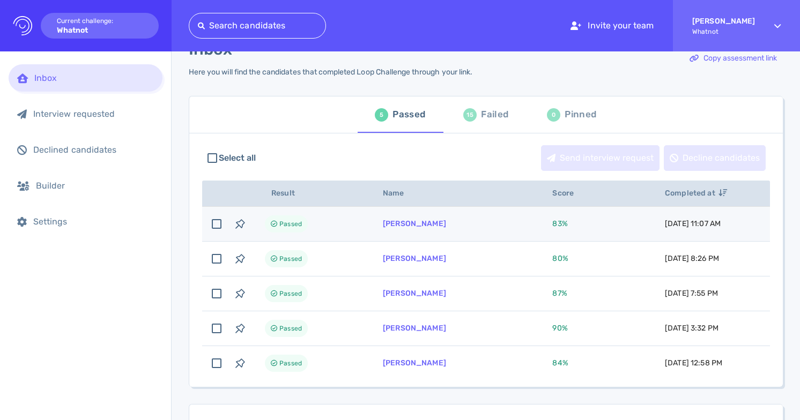
scroll to position [34, 0]
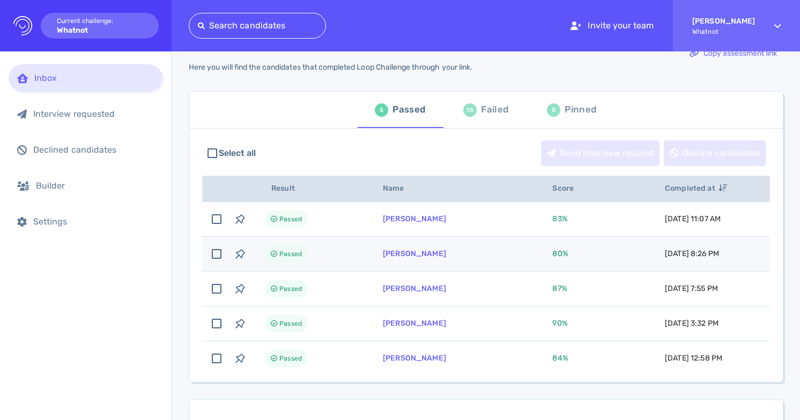
click at [552, 256] on span "80 %" at bounding box center [560, 253] width 16 height 9
checkbox input "true"
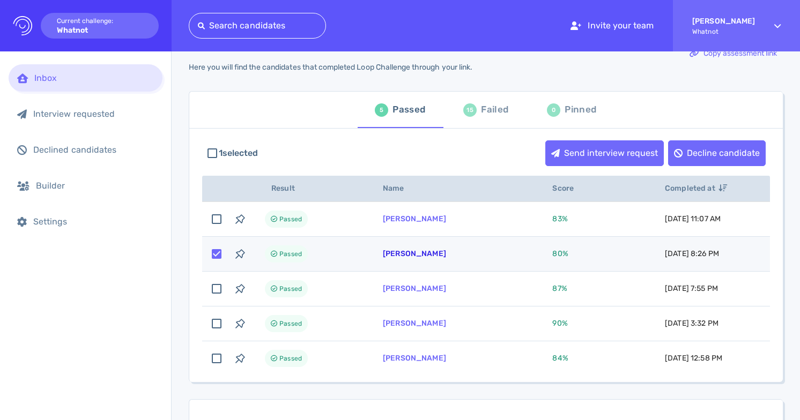
click at [406, 254] on link "[PERSON_NAME]" at bounding box center [414, 253] width 63 height 9
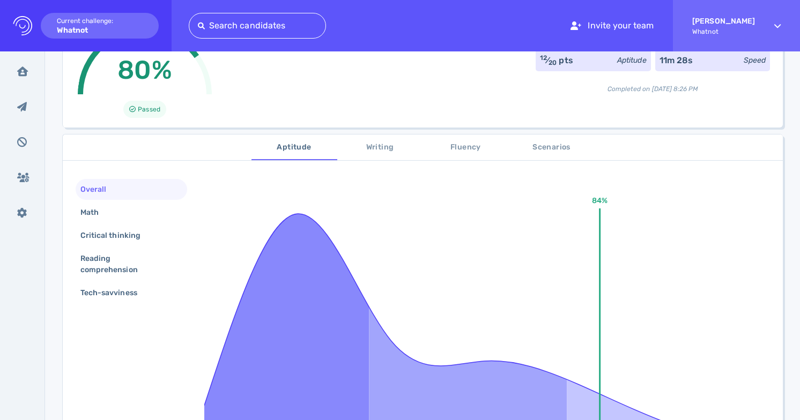
scroll to position [74, 0]
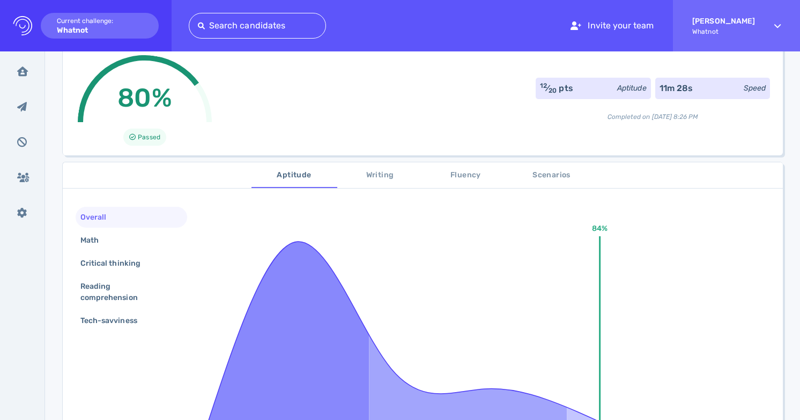
click at [389, 177] on span "Writing" at bounding box center [380, 175] width 73 height 13
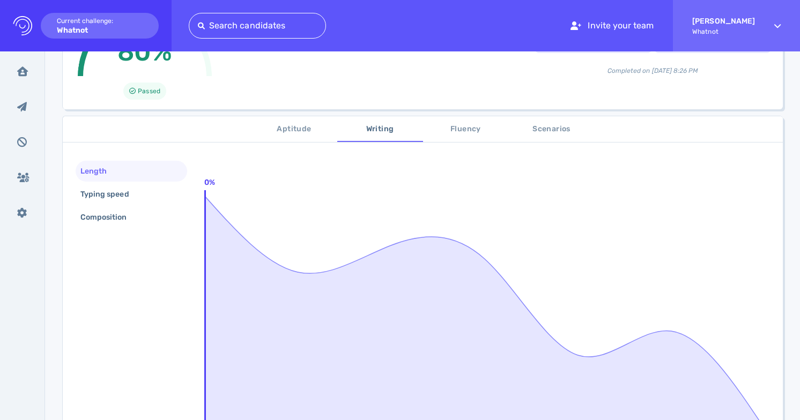
scroll to position [56, 0]
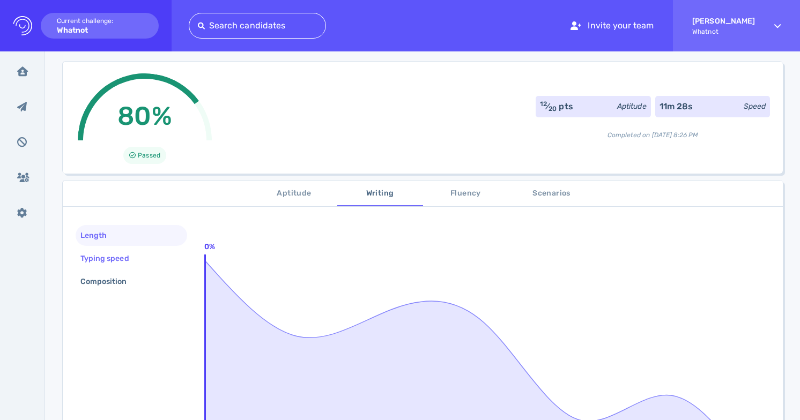
click at [154, 253] on div "Typing speed" at bounding box center [131, 258] width 111 height 21
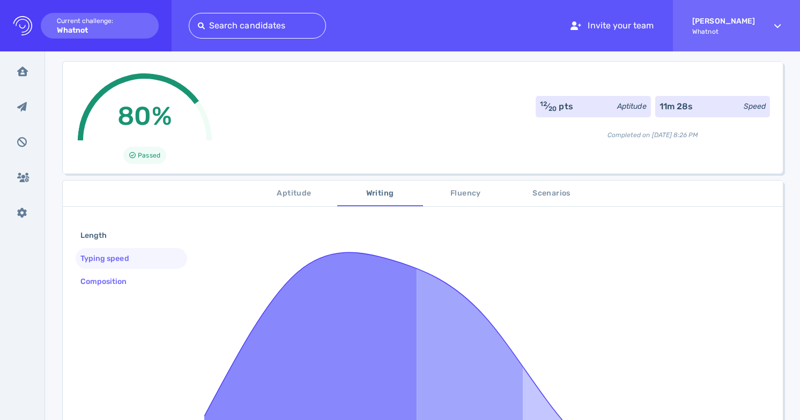
click at [158, 273] on div "Composition" at bounding box center [131, 281] width 111 height 21
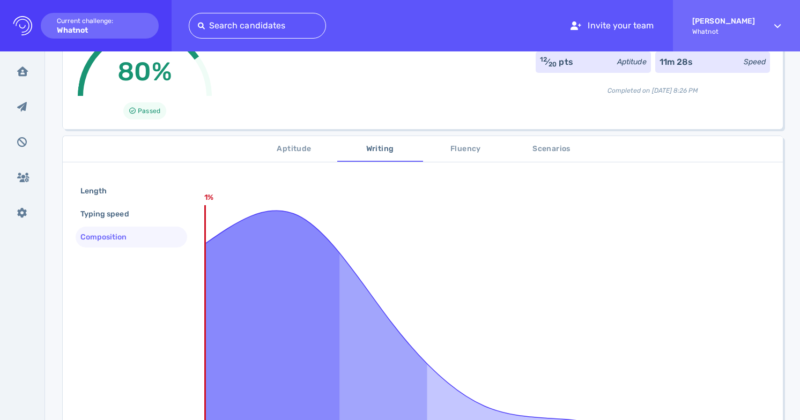
scroll to position [75, 0]
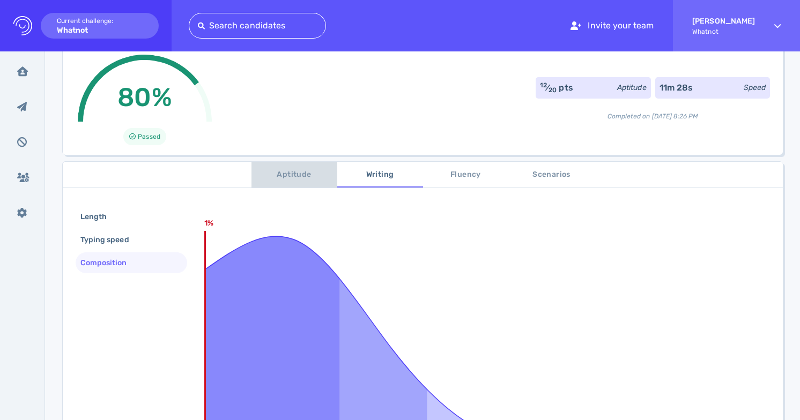
click at [283, 176] on span "Aptitude" at bounding box center [294, 174] width 73 height 13
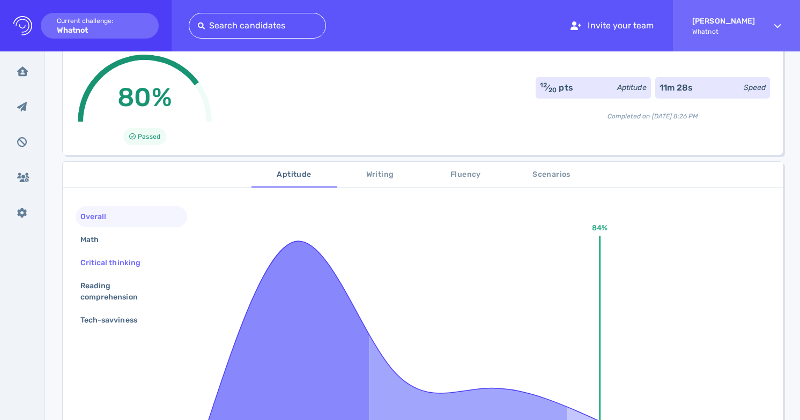
click at [155, 259] on div "Critical thinking" at bounding box center [131, 262] width 111 height 21
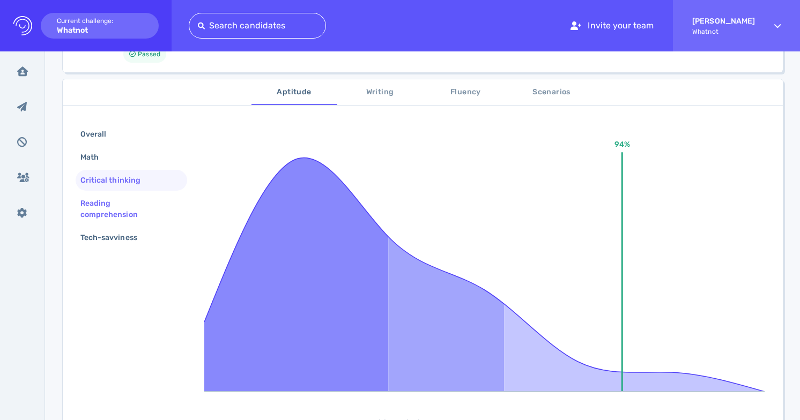
scroll to position [147, 0]
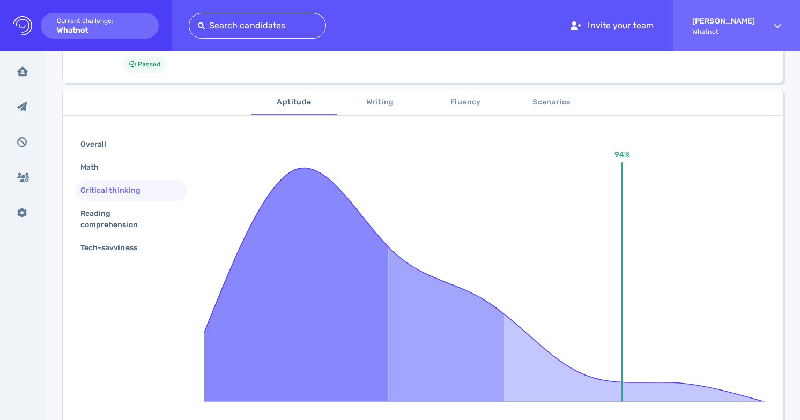
click at [536, 101] on span "Scenarios" at bounding box center [551, 102] width 73 height 13
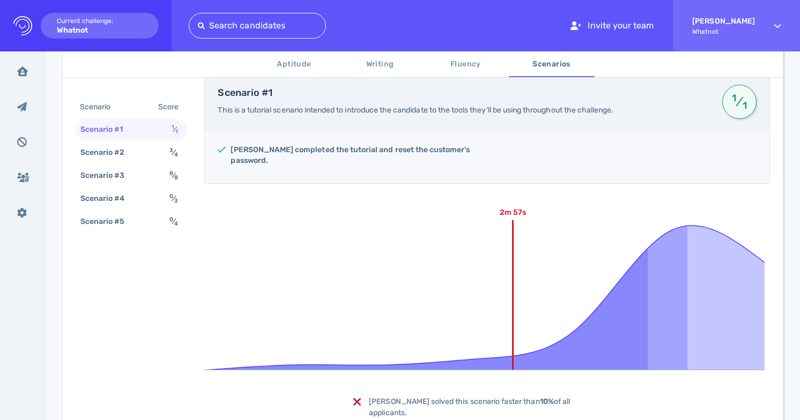
scroll to position [259, 0]
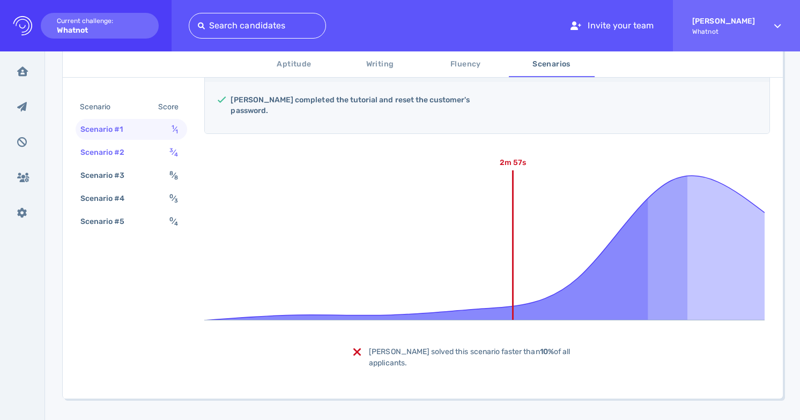
click at [137, 143] on div "Scenario #2 3 ⁄ 4" at bounding box center [131, 152] width 111 height 21
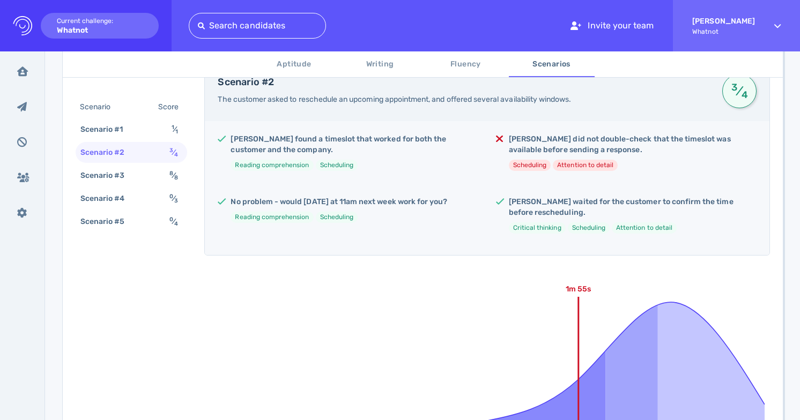
scroll to position [194, 0]
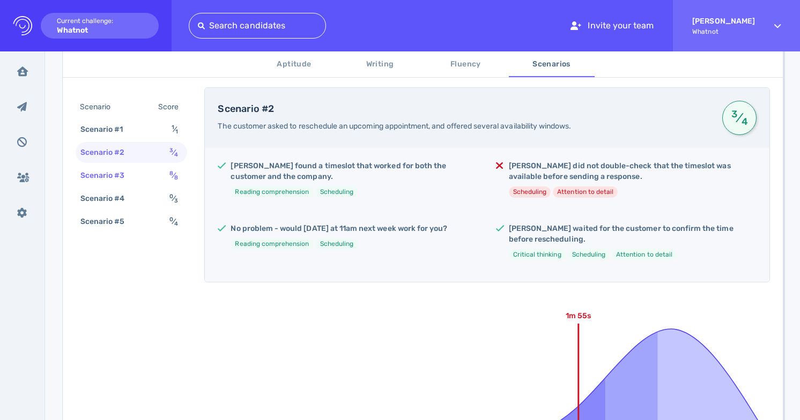
click at [138, 175] on div "Scenario #3 8 ⁄ 8" at bounding box center [131, 175] width 111 height 21
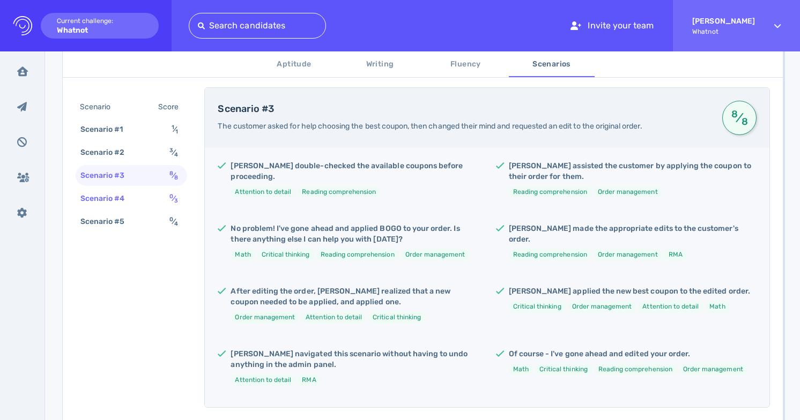
click at [134, 205] on div "Scenario #4" at bounding box center [108, 199] width 60 height 16
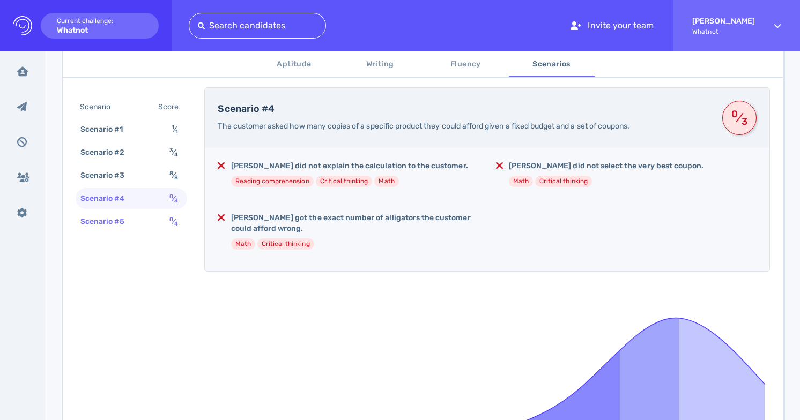
click at [127, 221] on div "Scenario #5" at bounding box center [108, 222] width 60 height 16
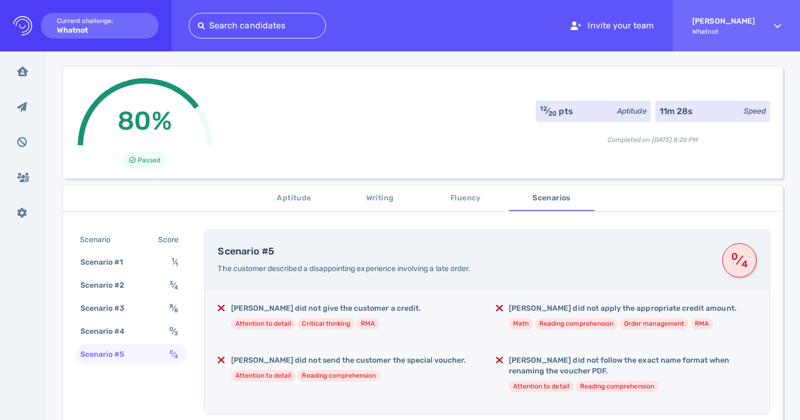
scroll to position [61, 0]
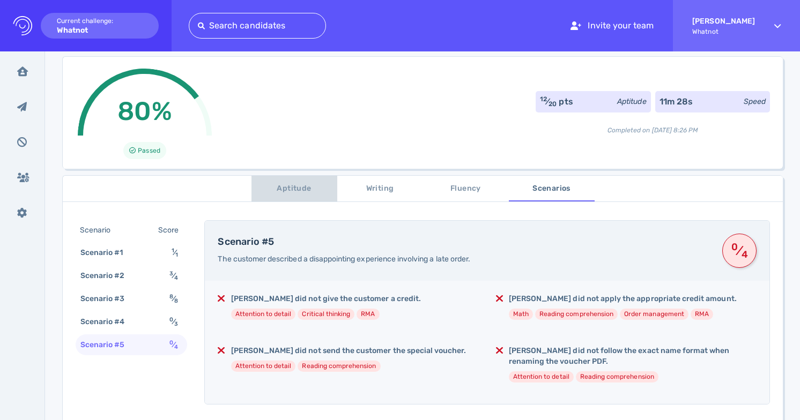
click at [288, 191] on span "Aptitude" at bounding box center [294, 188] width 73 height 13
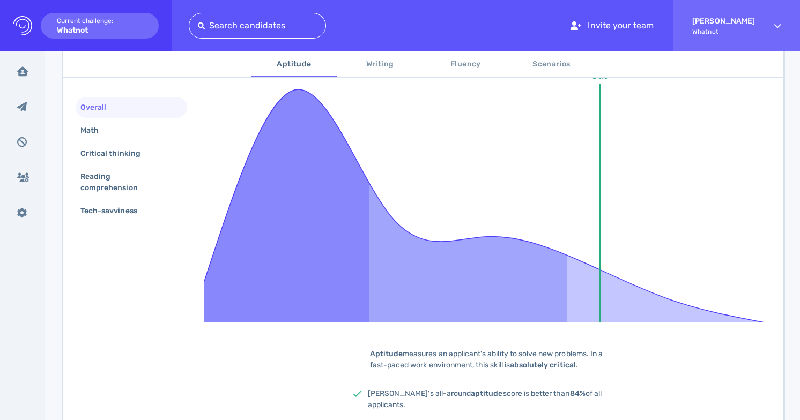
scroll to position [209, 0]
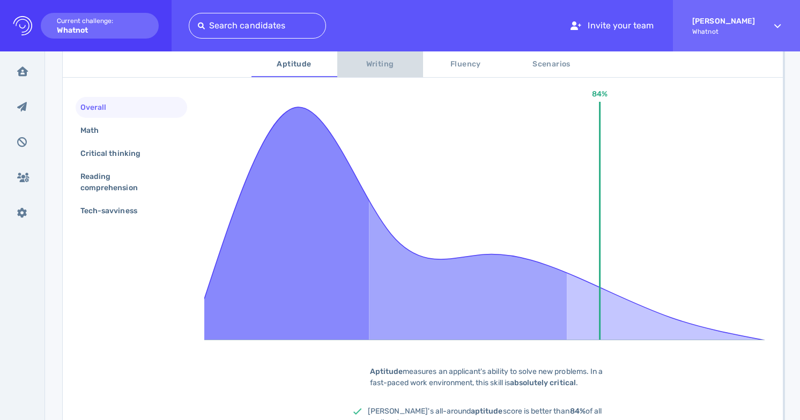
click at [386, 74] on button "Writing" at bounding box center [380, 64] width 86 height 26
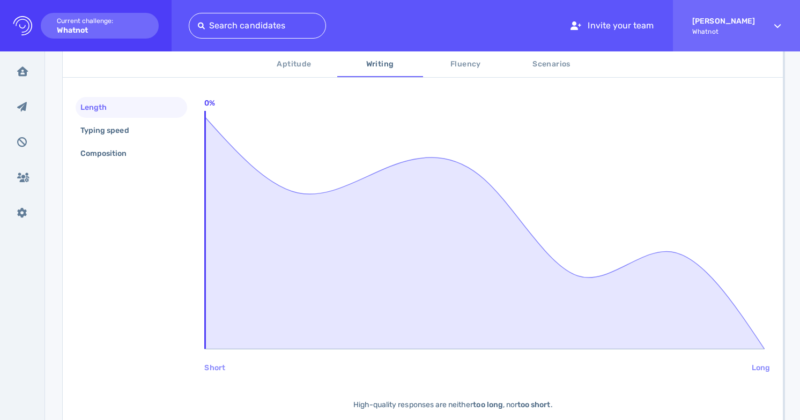
click at [454, 63] on span "Fluency" at bounding box center [465, 64] width 73 height 13
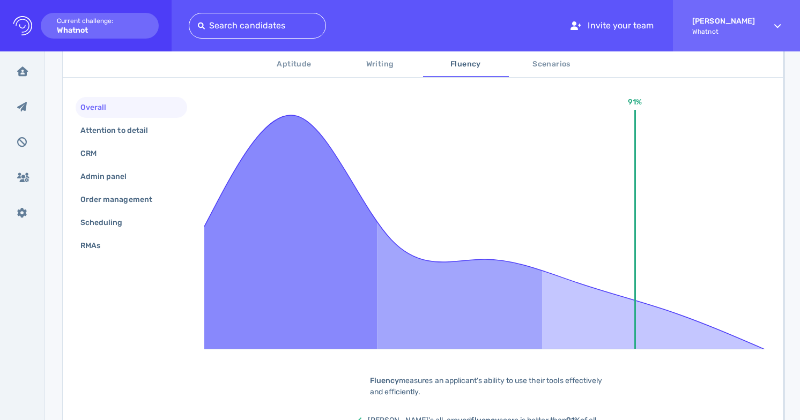
scroll to position [199, 0]
click at [525, 63] on span "Scenarios" at bounding box center [551, 64] width 73 height 13
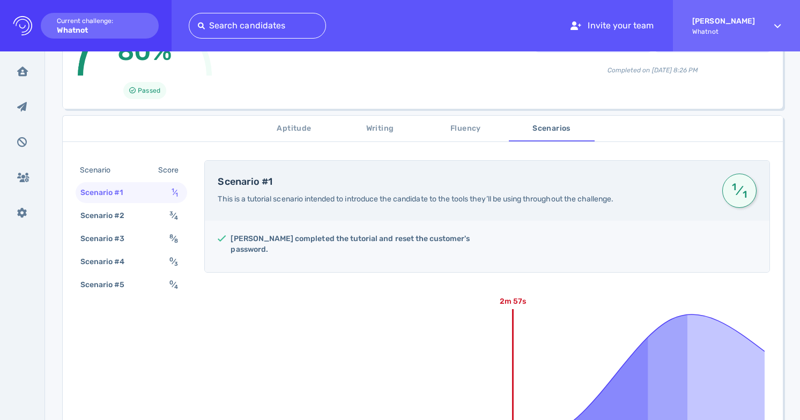
scroll to position [103, 0]
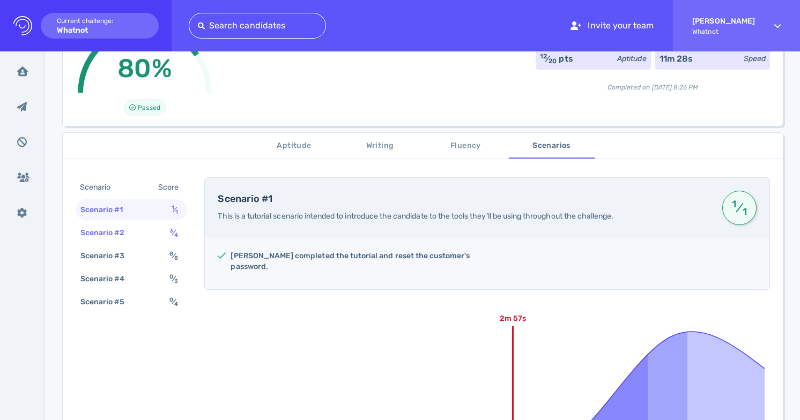
click at [159, 231] on div "Scenario #2 3 ⁄ 4" at bounding box center [131, 232] width 111 height 21
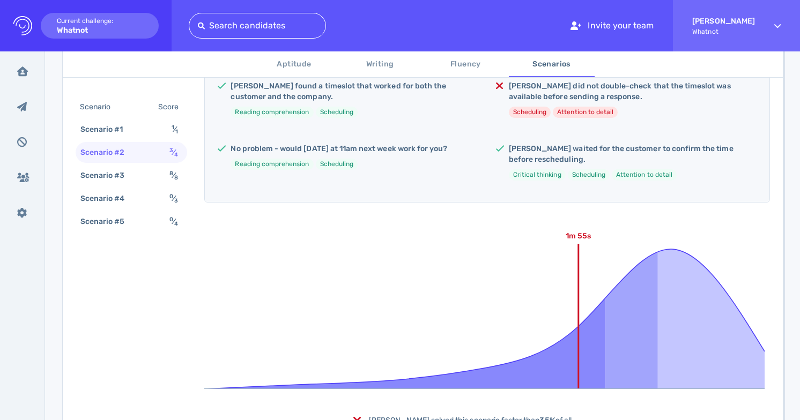
scroll to position [353, 0]
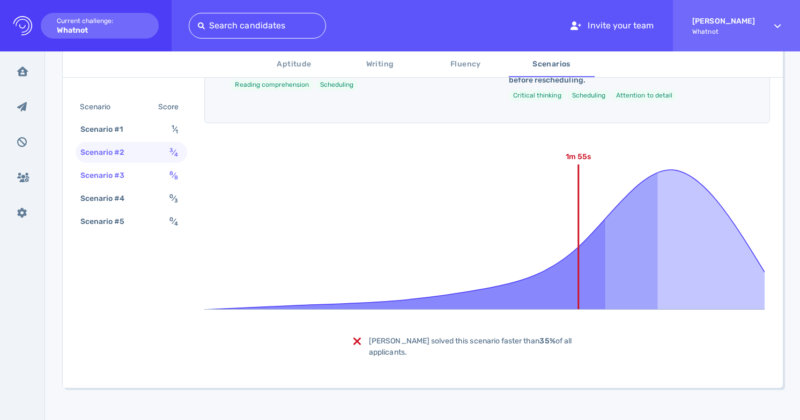
click at [159, 180] on div "Scenario #3 8 ⁄ 8" at bounding box center [131, 175] width 111 height 21
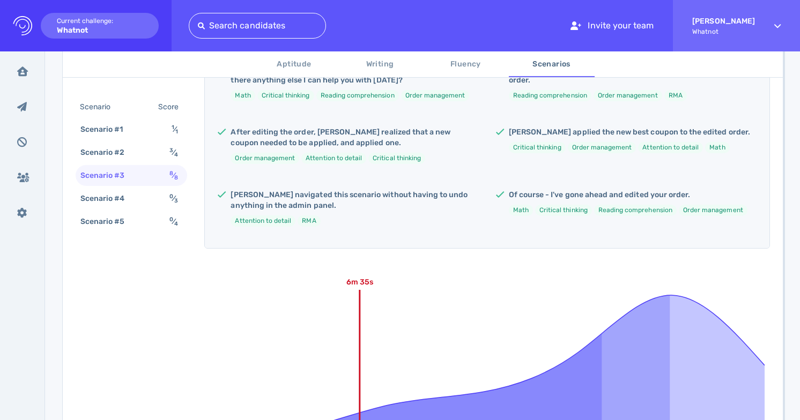
click at [380, 58] on span "Writing" at bounding box center [380, 64] width 73 height 13
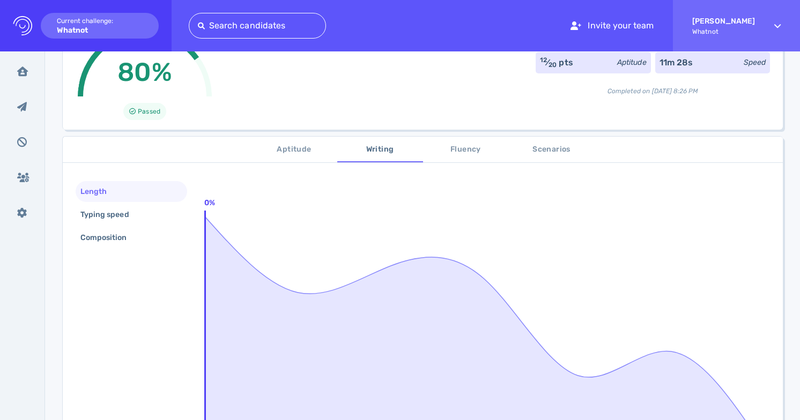
scroll to position [94, 0]
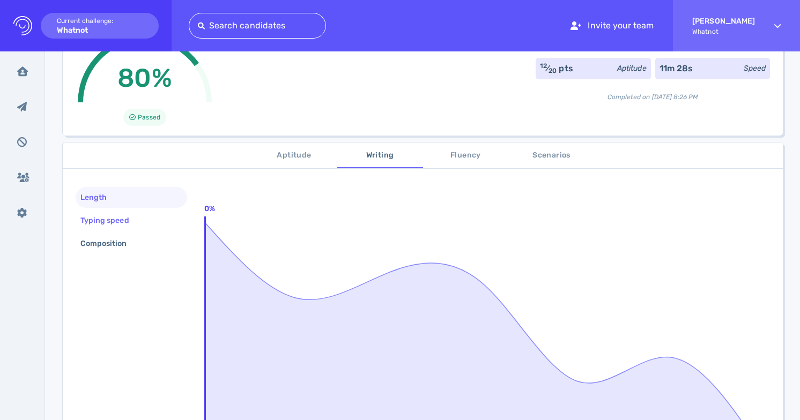
click at [169, 216] on div "Typing speed" at bounding box center [131, 220] width 111 height 21
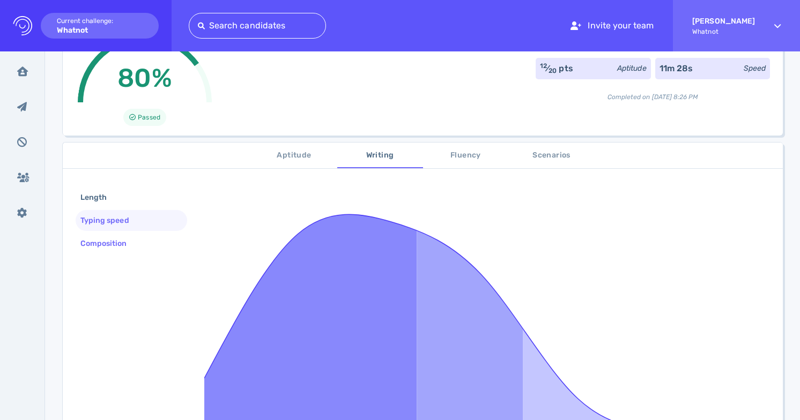
click at [167, 248] on div "Composition" at bounding box center [131, 243] width 111 height 21
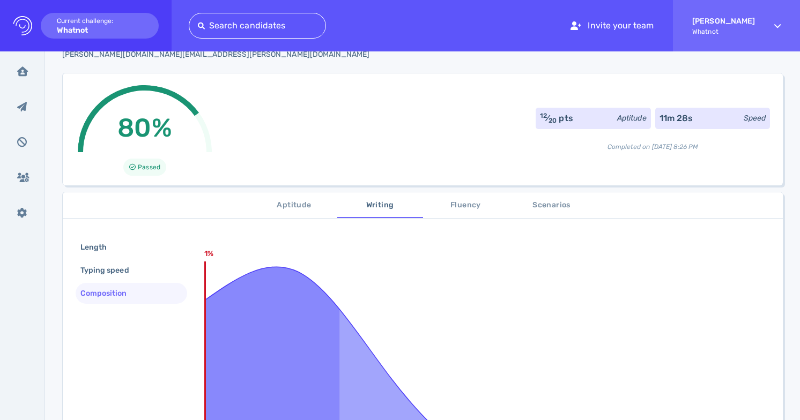
scroll to position [18, 0]
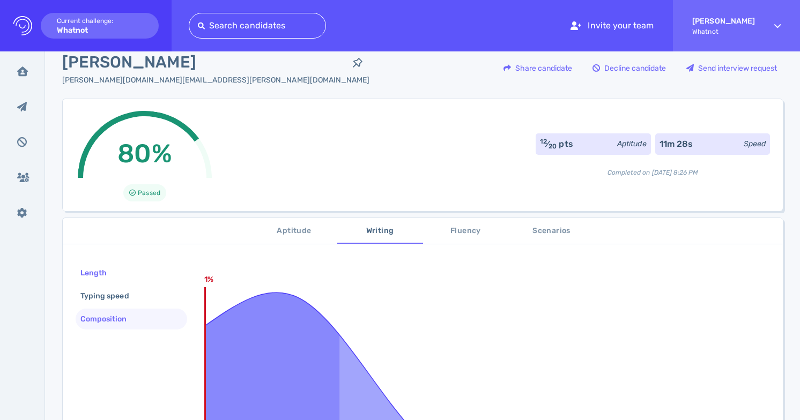
click at [137, 265] on div "Length" at bounding box center [131, 273] width 111 height 21
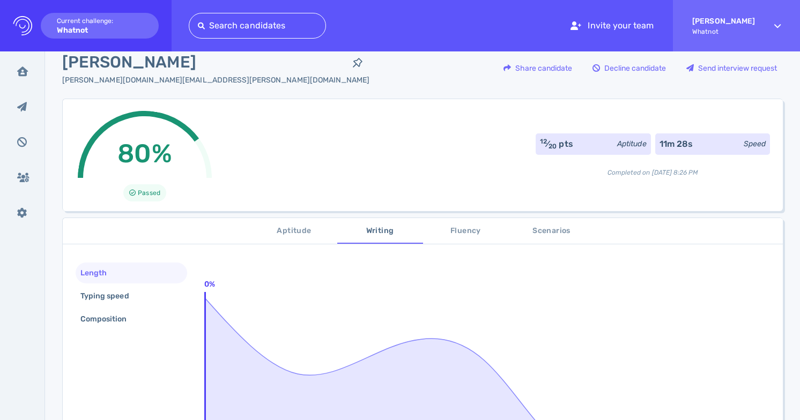
click at [448, 234] on span "Fluency" at bounding box center [465, 231] width 73 height 13
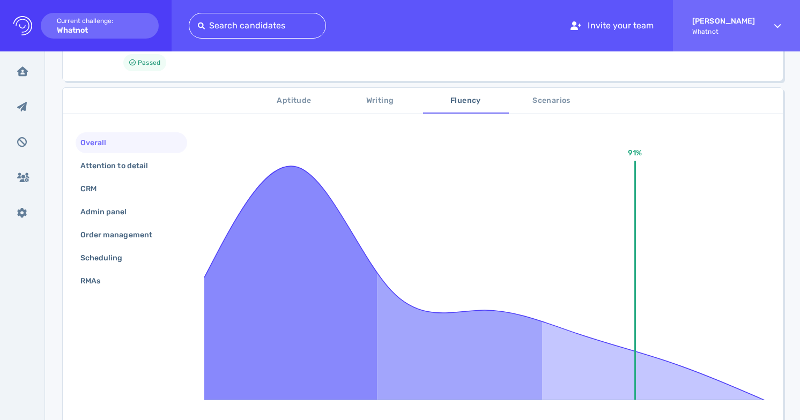
scroll to position [279, 0]
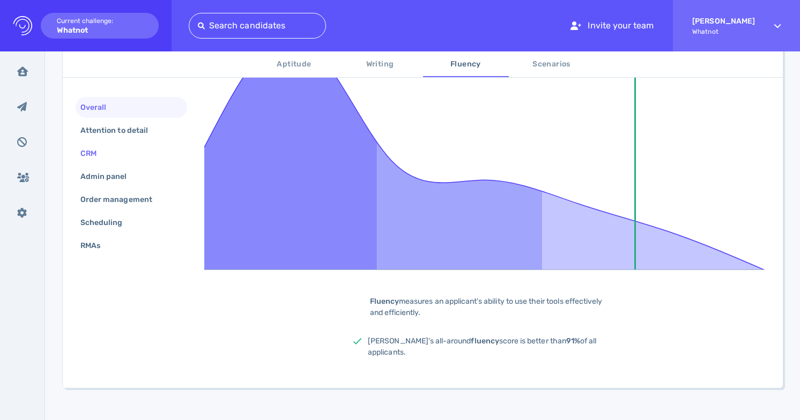
click at [139, 152] on div "CRM" at bounding box center [131, 153] width 111 height 21
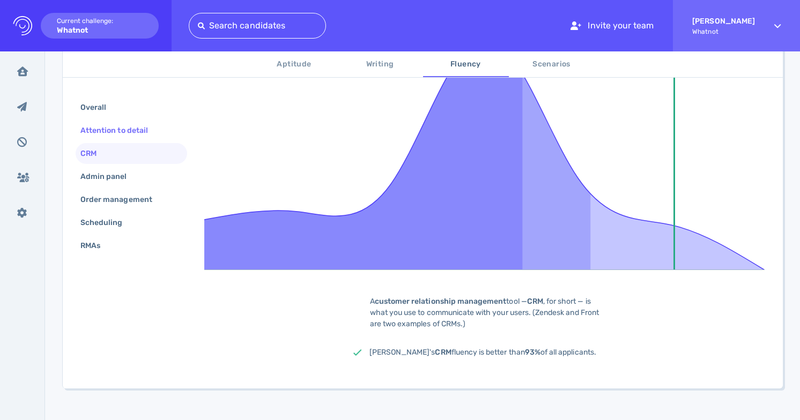
click at [143, 138] on div "Attention to detail" at bounding box center [119, 131] width 83 height 16
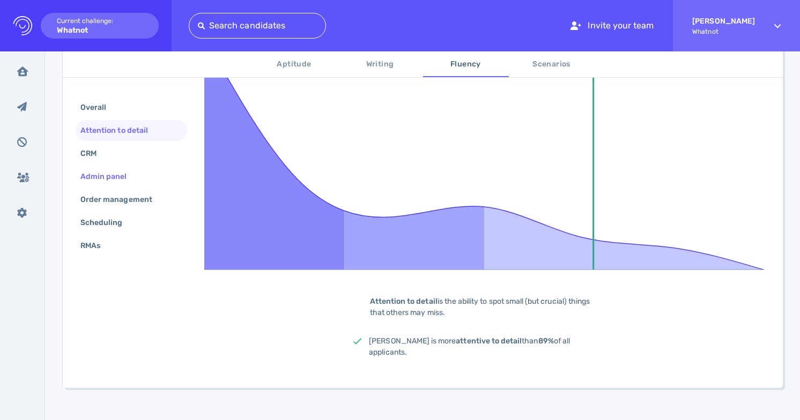
click at [140, 187] on div "Admin panel" at bounding box center [131, 176] width 111 height 21
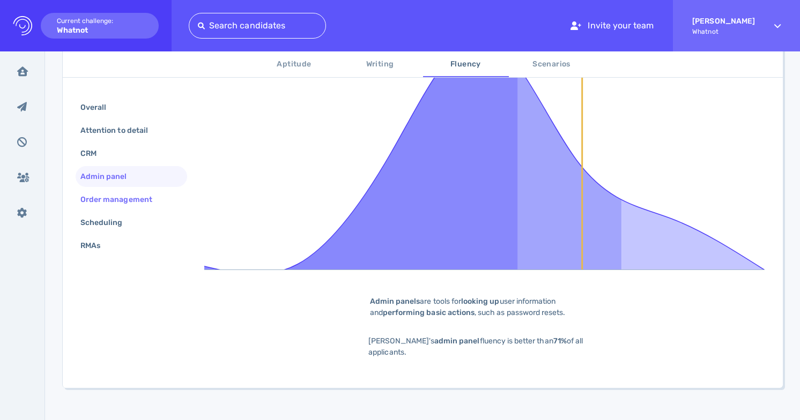
click at [140, 197] on div "Order management" at bounding box center [121, 200] width 87 height 16
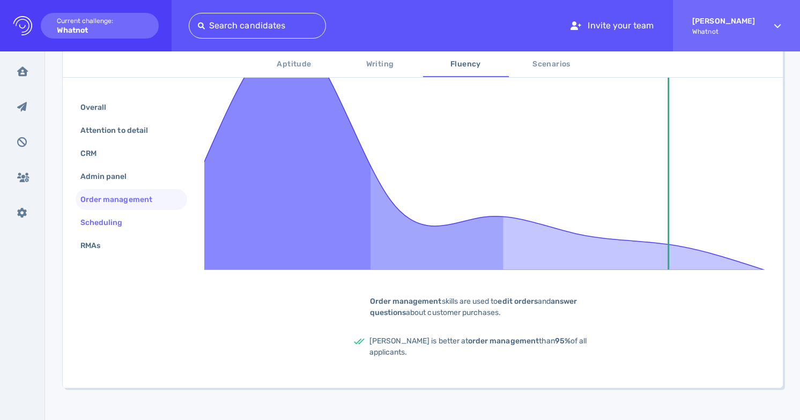
click at [137, 214] on div "Scheduling" at bounding box center [131, 222] width 111 height 21
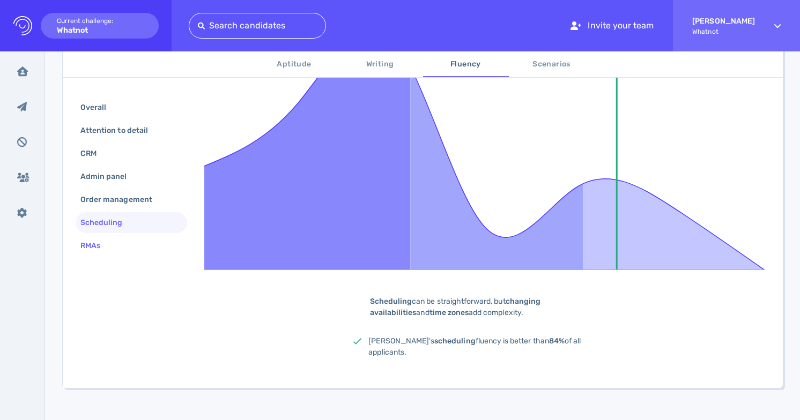
click at [136, 246] on div "RMAs" at bounding box center [131, 245] width 111 height 21
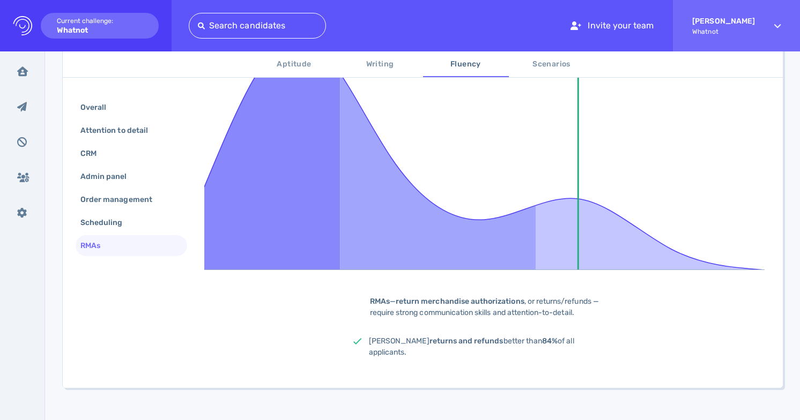
click at [545, 63] on span "Scenarios" at bounding box center [551, 64] width 73 height 13
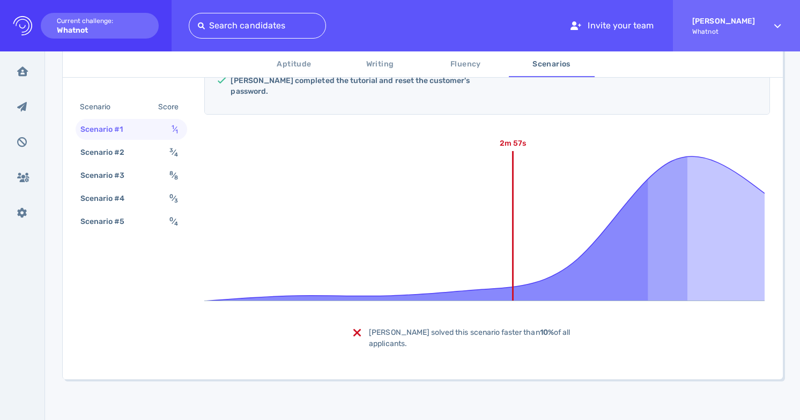
scroll to position [259, 0]
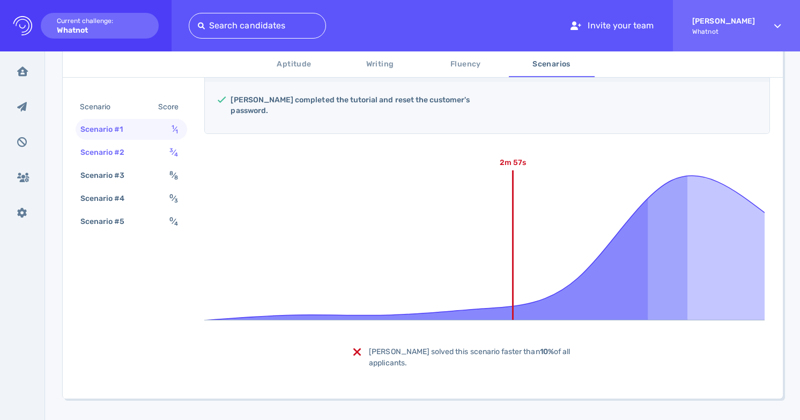
click at [169, 153] on sup "3" at bounding box center [171, 150] width 4 height 7
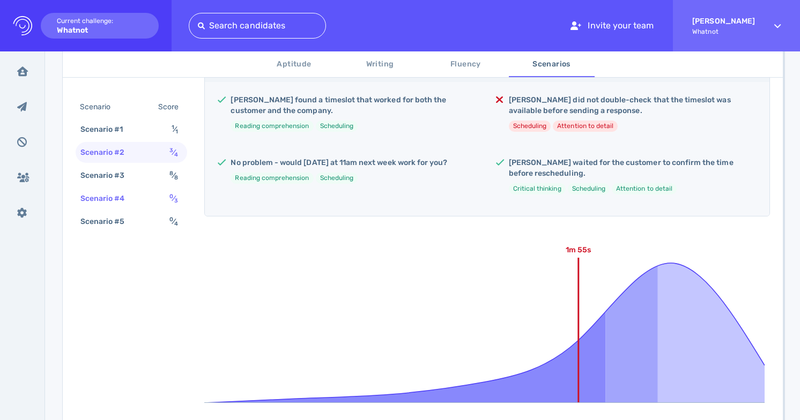
click at [158, 194] on div "Scenario #4 0 ⁄ 3" at bounding box center [131, 198] width 111 height 21
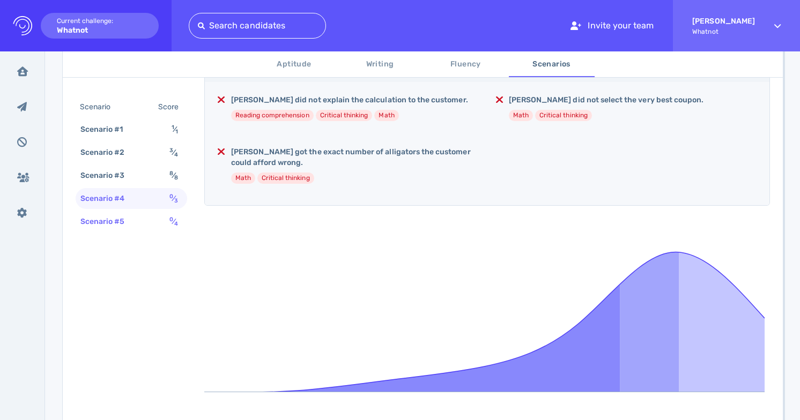
click at [152, 218] on div "Scenario #5 0 ⁄ 4" at bounding box center [131, 221] width 111 height 21
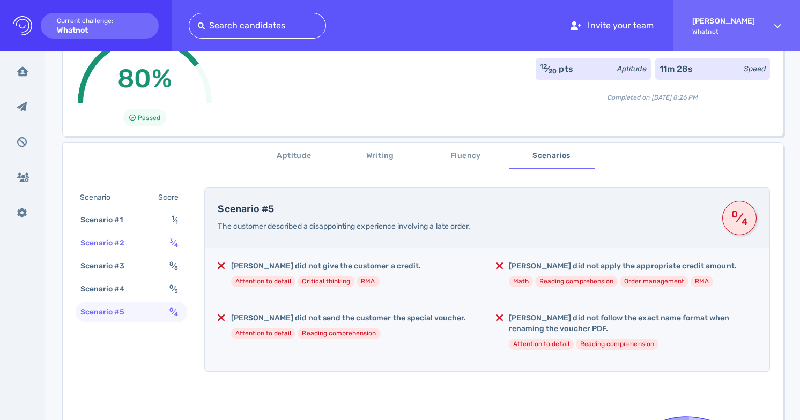
scroll to position [73, 0]
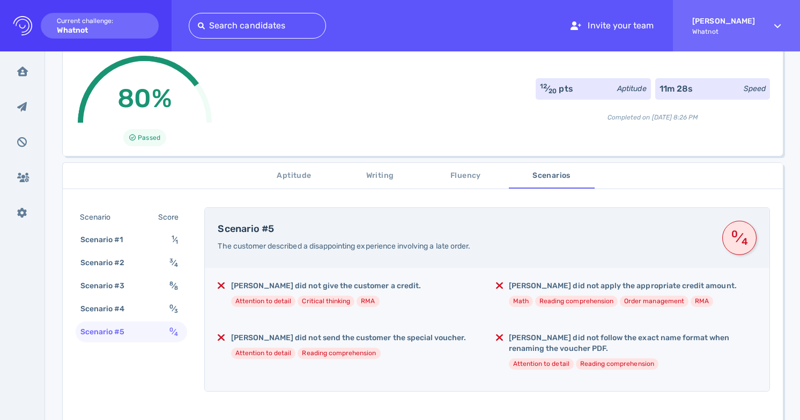
click at [289, 169] on span "Aptitude" at bounding box center [294, 175] width 73 height 13
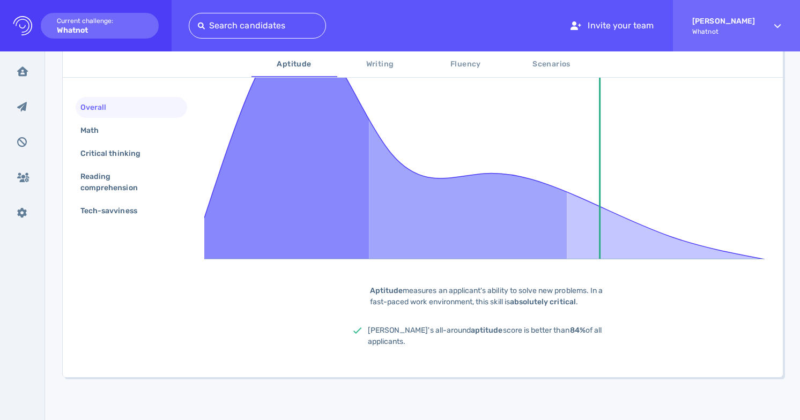
scroll to position [277, 0]
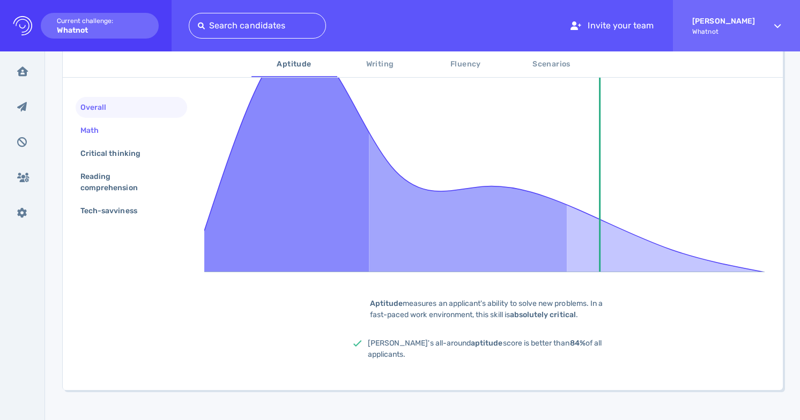
click at [150, 135] on div "Math" at bounding box center [131, 130] width 111 height 21
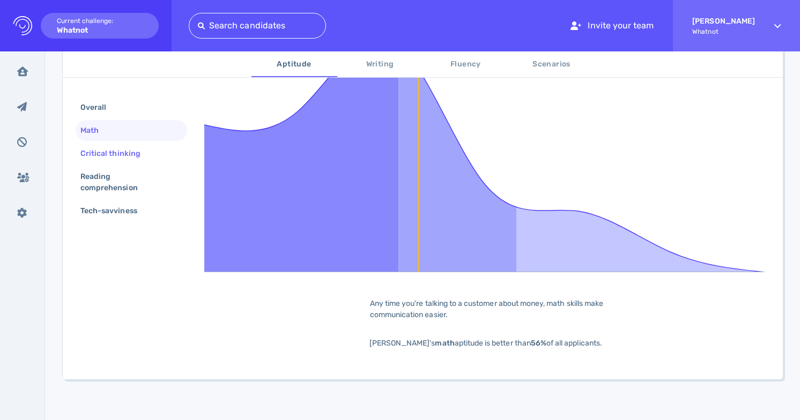
click at [151, 146] on div "Critical thinking" at bounding box center [131, 153] width 111 height 21
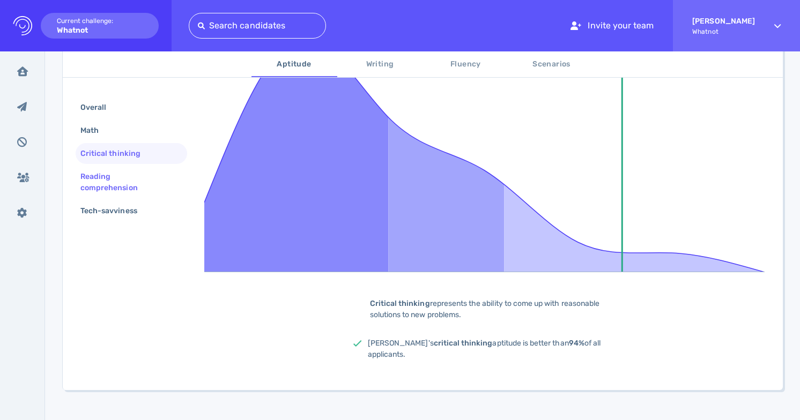
click at [151, 174] on div "Reading comprehension" at bounding box center [127, 182] width 98 height 27
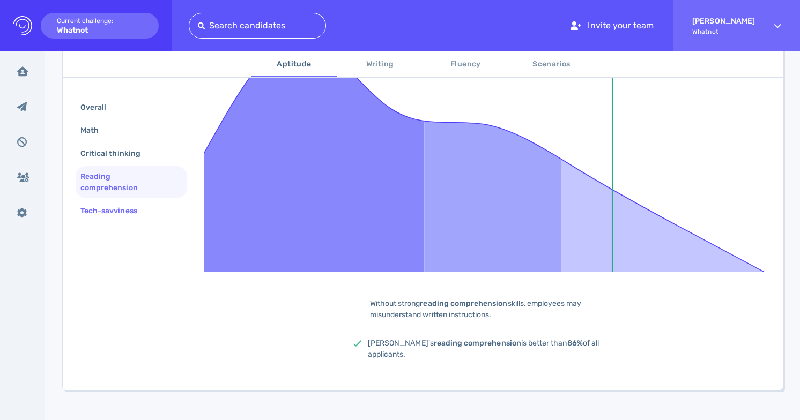
click at [145, 202] on div "Tech-savviness" at bounding box center [131, 210] width 111 height 21
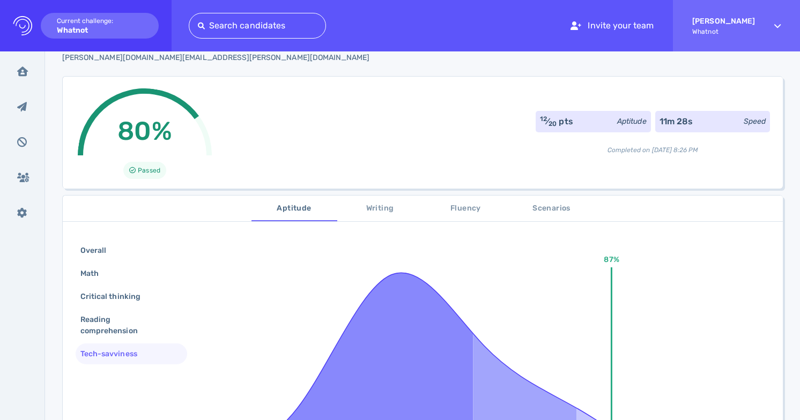
scroll to position [41, 0]
click at [127, 243] on div "Overall" at bounding box center [131, 250] width 111 height 21
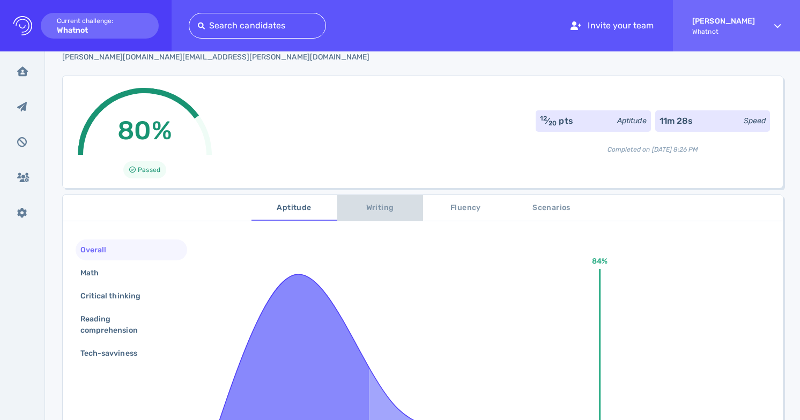
click at [367, 209] on span "Writing" at bounding box center [380, 208] width 73 height 13
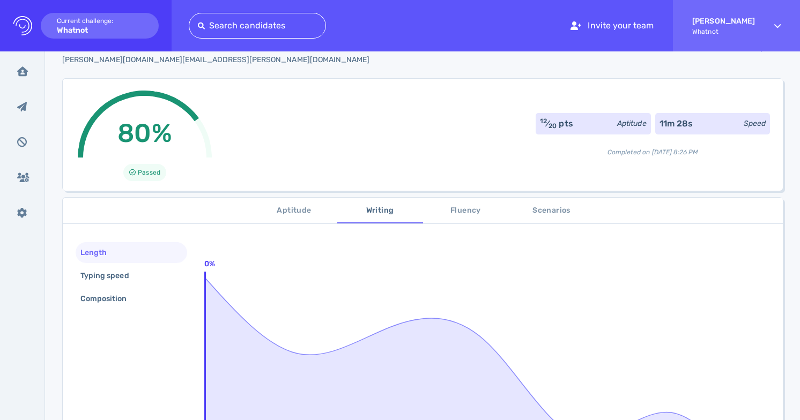
scroll to position [17, 0]
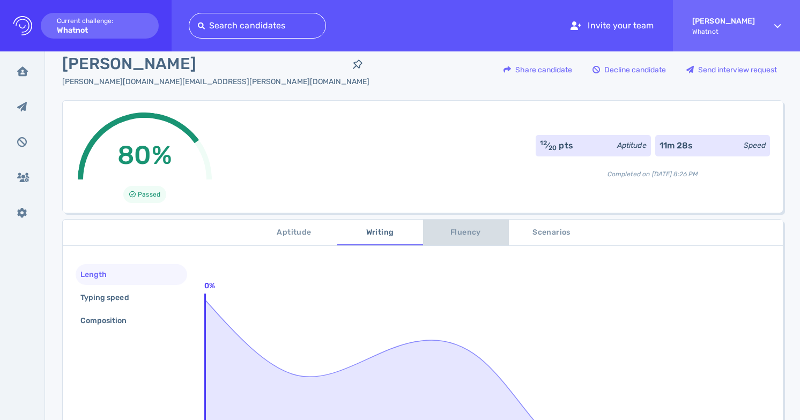
click at [464, 234] on span "Fluency" at bounding box center [465, 232] width 73 height 13
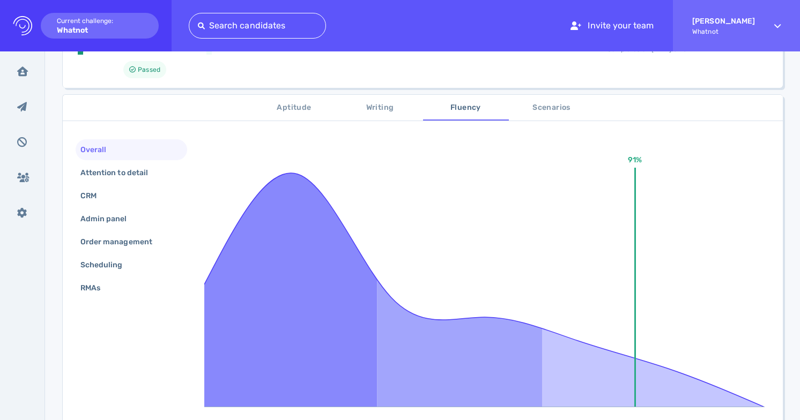
scroll to position [143, 0]
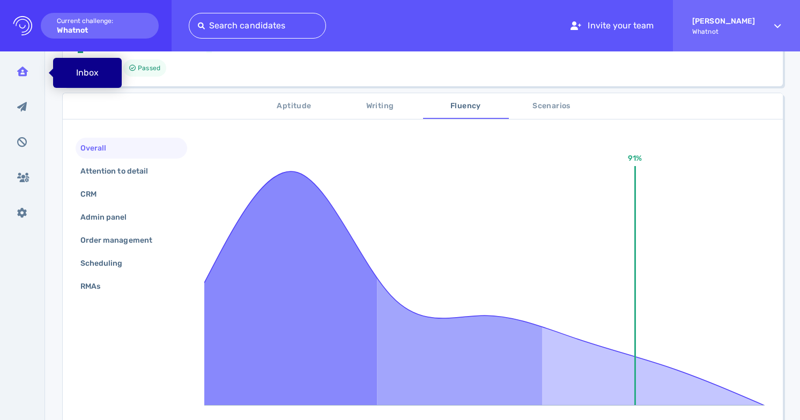
click at [19, 79] on div "Inbox" at bounding box center [23, 71] width 28 height 27
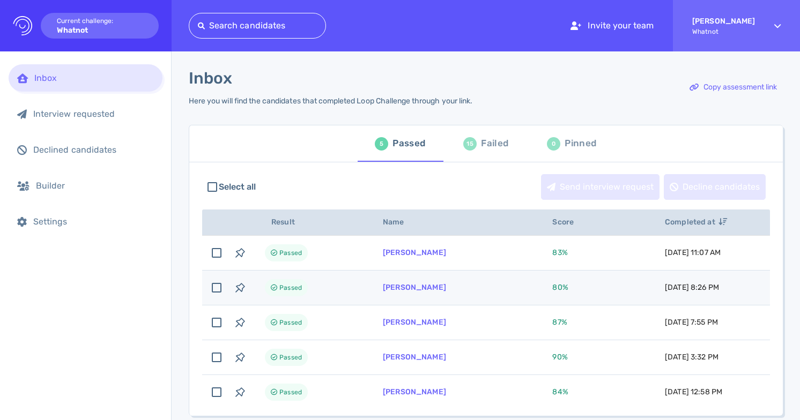
click at [553, 289] on span "80 %" at bounding box center [560, 287] width 16 height 9
checkbox input "true"
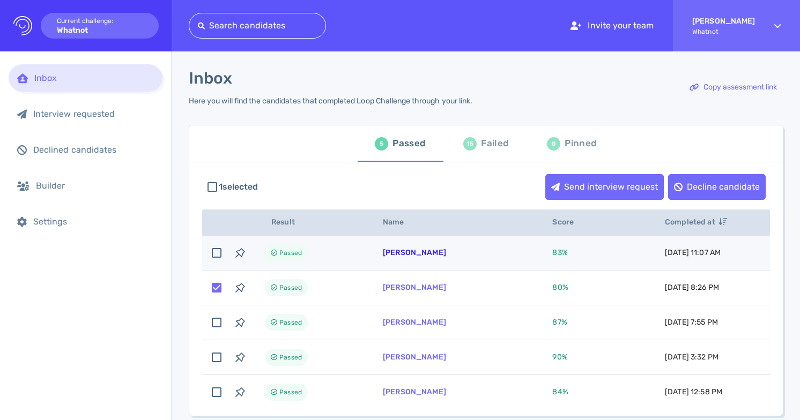
click at [424, 254] on link "[PERSON_NAME]" at bounding box center [414, 252] width 63 height 9
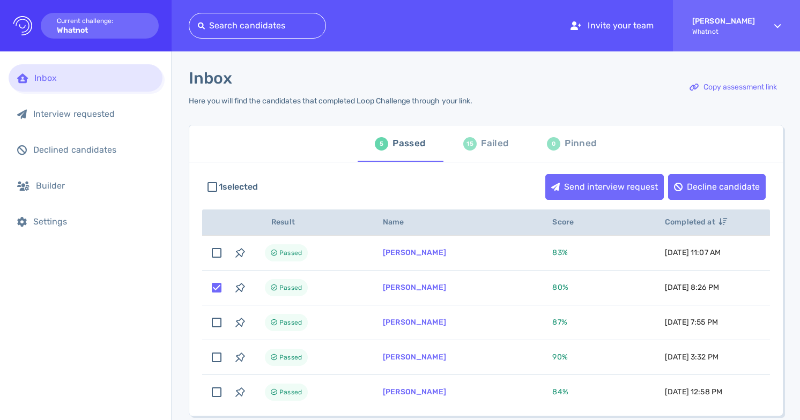
click at [129, 89] on div "Inbox" at bounding box center [86, 77] width 154 height 27
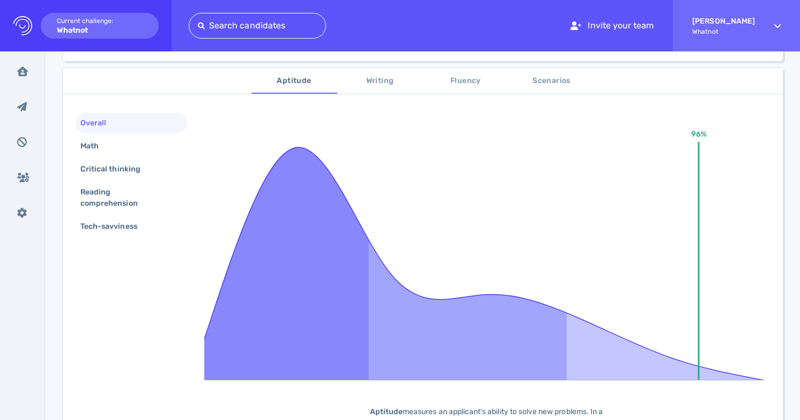
scroll to position [191, 0]
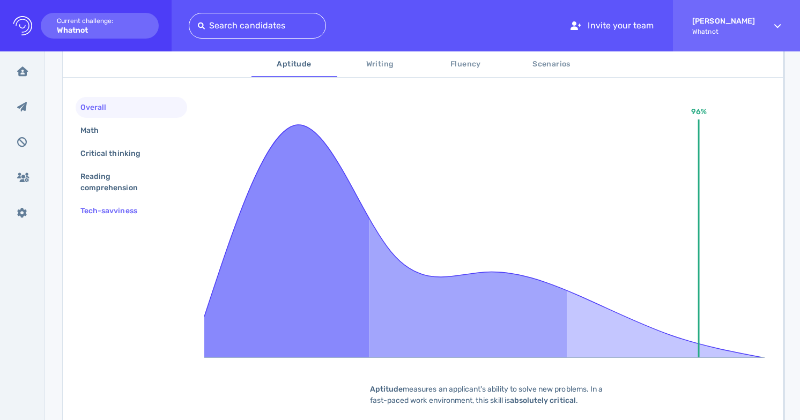
click at [163, 218] on div "Tech-savviness" at bounding box center [131, 210] width 111 height 21
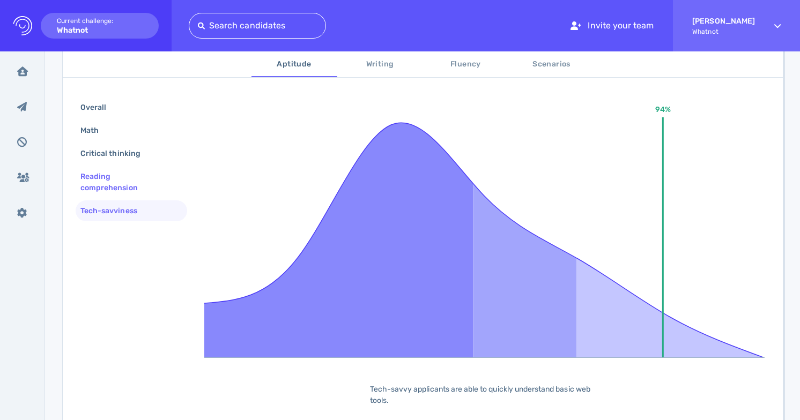
click at [153, 186] on div "Reading comprehension" at bounding box center [127, 182] width 98 height 27
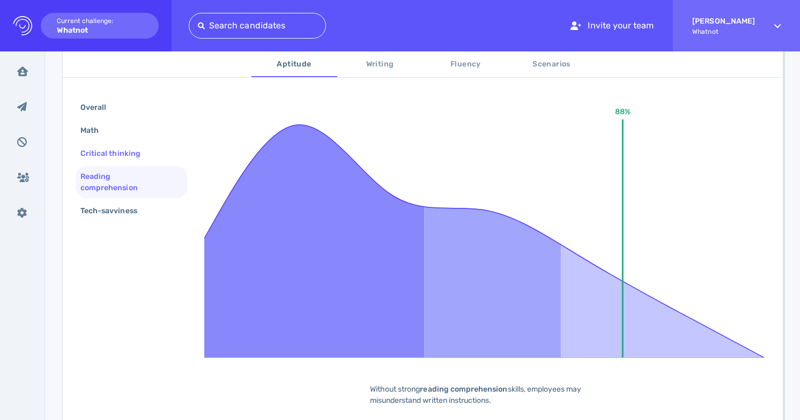
click at [145, 158] on div "Critical thinking" at bounding box center [115, 154] width 75 height 16
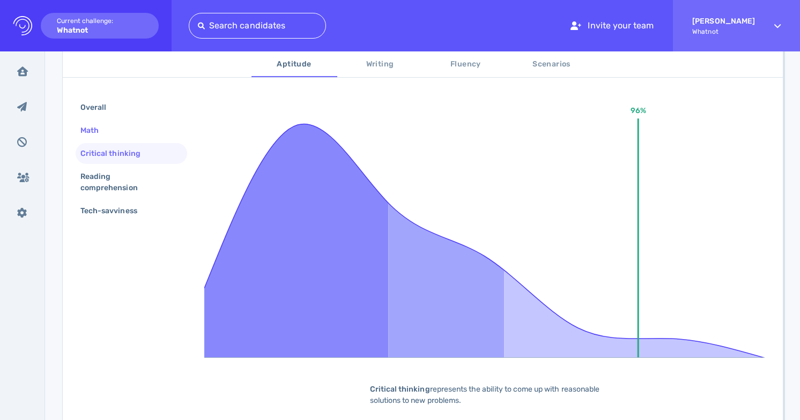
click at [143, 138] on div "Math" at bounding box center [131, 130] width 111 height 21
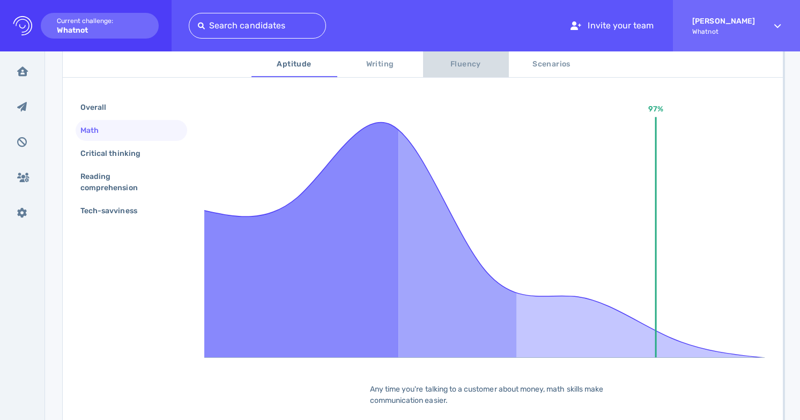
click at [472, 64] on span "Fluency" at bounding box center [465, 64] width 73 height 13
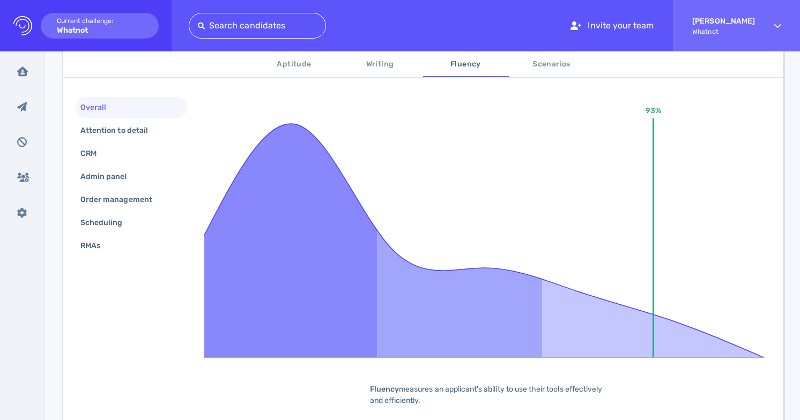
click at [544, 66] on span "Scenarios" at bounding box center [551, 64] width 73 height 13
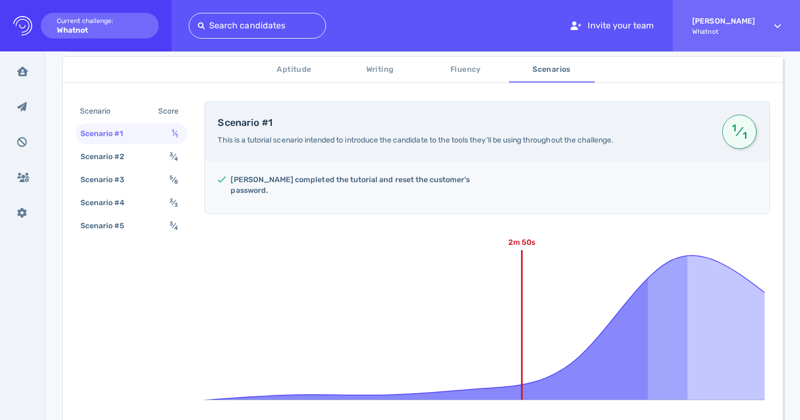
scroll to position [167, 0]
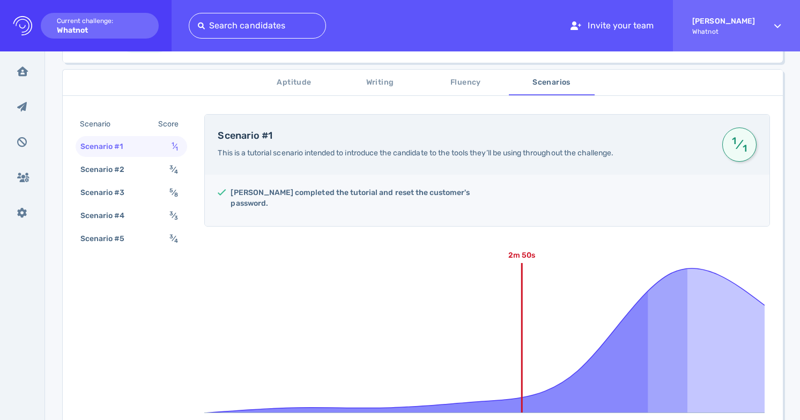
click at [477, 87] on span "Fluency" at bounding box center [465, 82] width 73 height 13
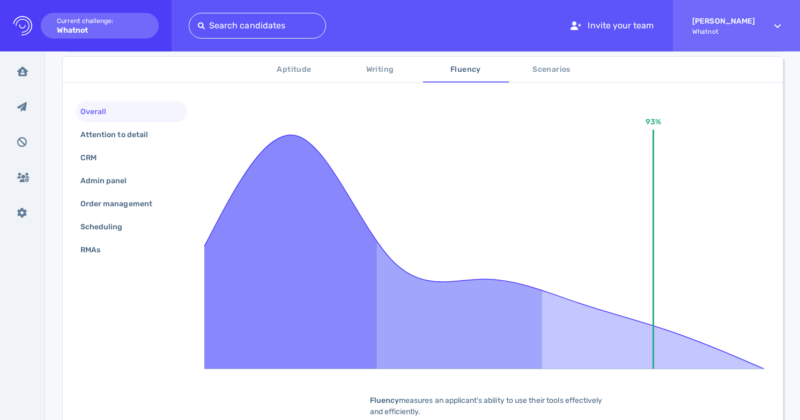
scroll to position [159, 0]
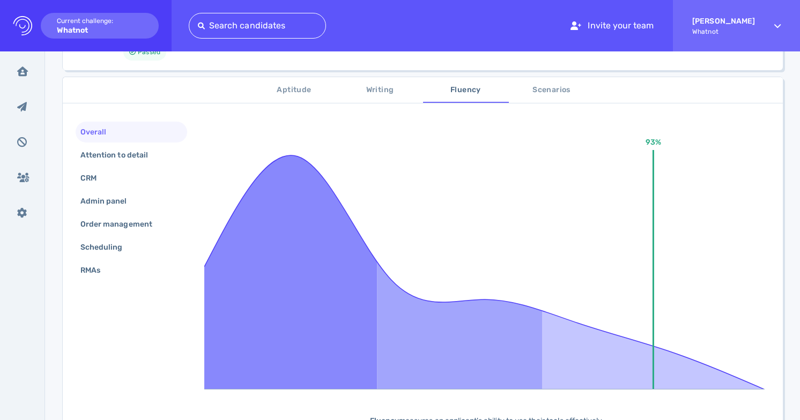
click at [388, 89] on span "Writing" at bounding box center [380, 90] width 73 height 13
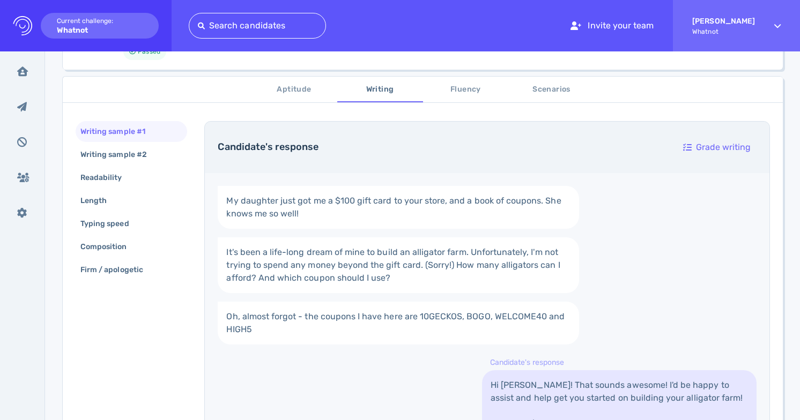
scroll to position [162, 0]
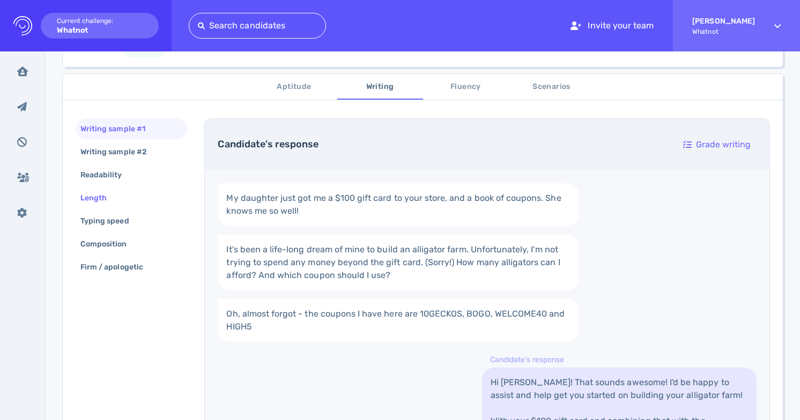
click at [110, 197] on div "Length" at bounding box center [98, 198] width 41 height 16
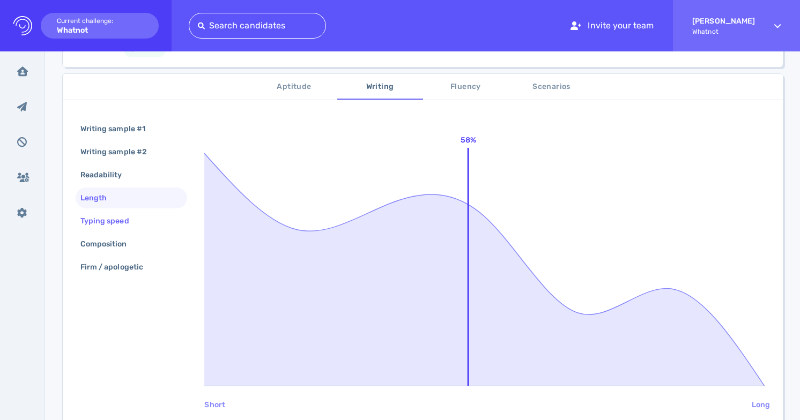
click at [118, 226] on div "Typing speed" at bounding box center [110, 221] width 64 height 16
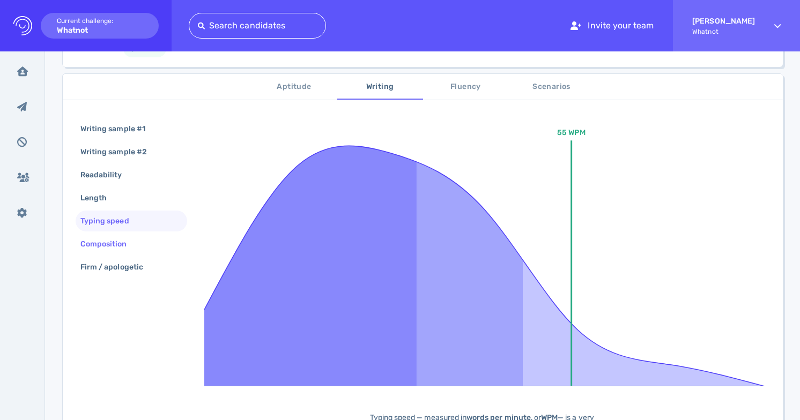
click at [124, 248] on div "Composition" at bounding box center [109, 244] width 62 height 16
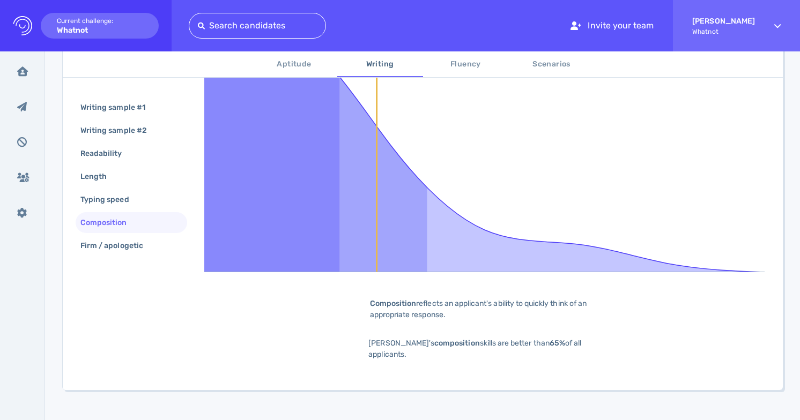
scroll to position [279, 0]
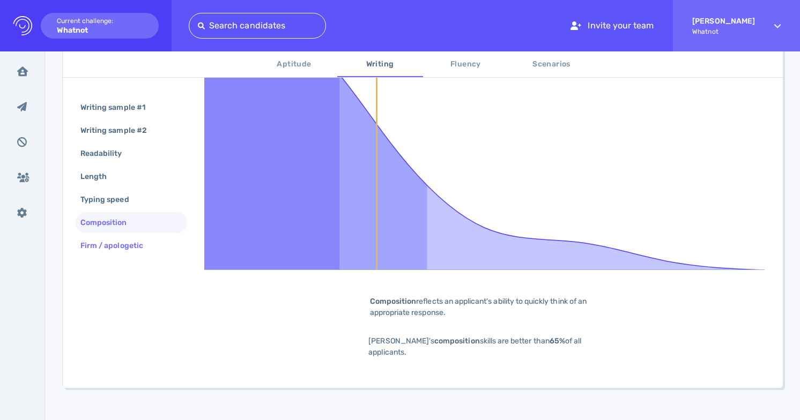
click at [118, 249] on div "Firm / apologetic" at bounding box center [117, 246] width 78 height 16
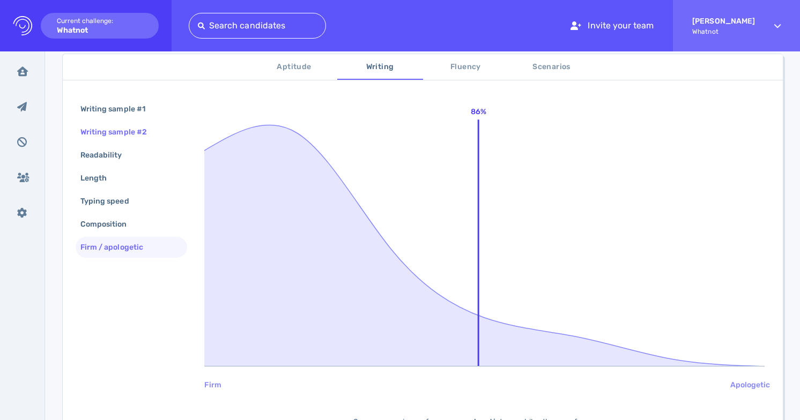
click at [131, 130] on div "Writing sample #2" at bounding box center [118, 132] width 81 height 16
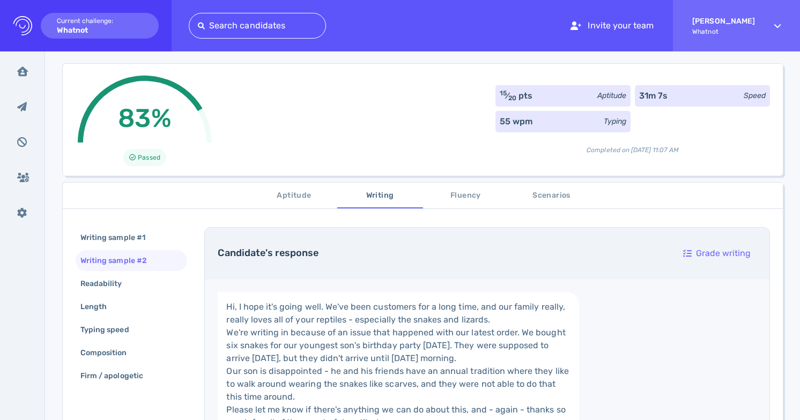
scroll to position [53, 0]
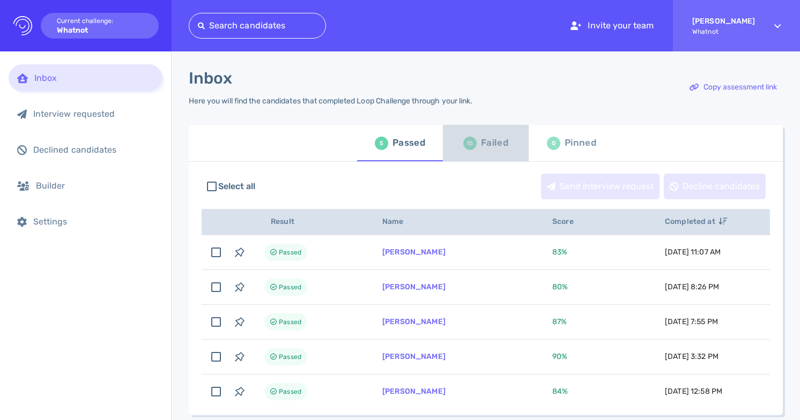
click at [481, 143] on div "Failed" at bounding box center [494, 143] width 27 height 16
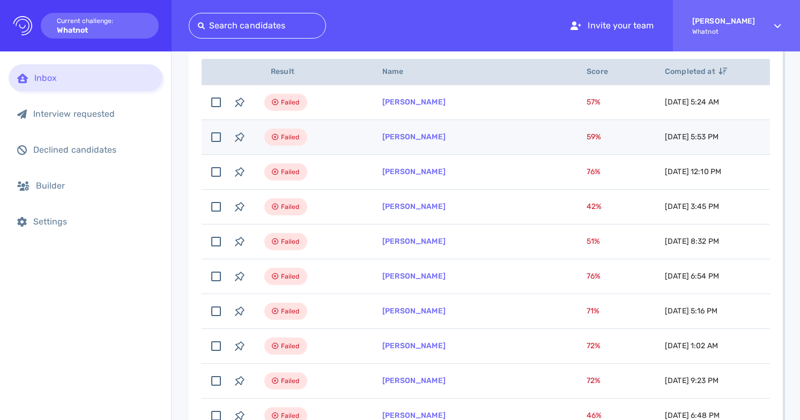
scroll to position [142, 0]
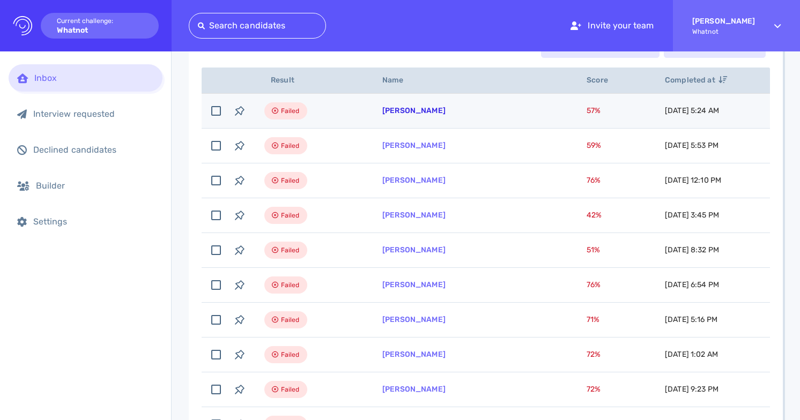
click at [411, 111] on link "[PERSON_NAME]" at bounding box center [413, 110] width 63 height 9
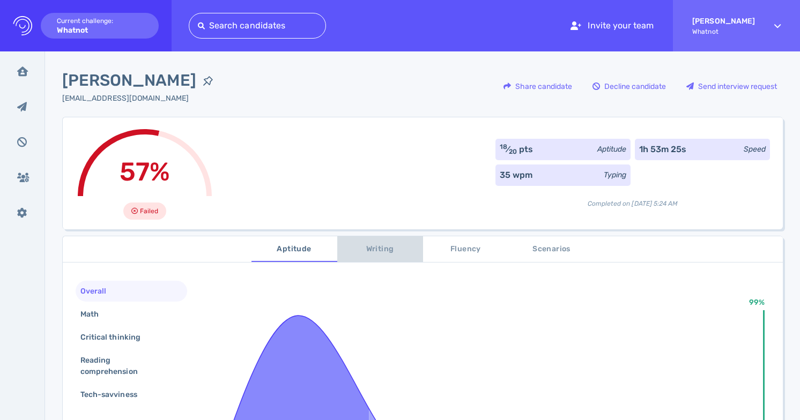
click at [374, 249] on span "Writing" at bounding box center [380, 249] width 73 height 13
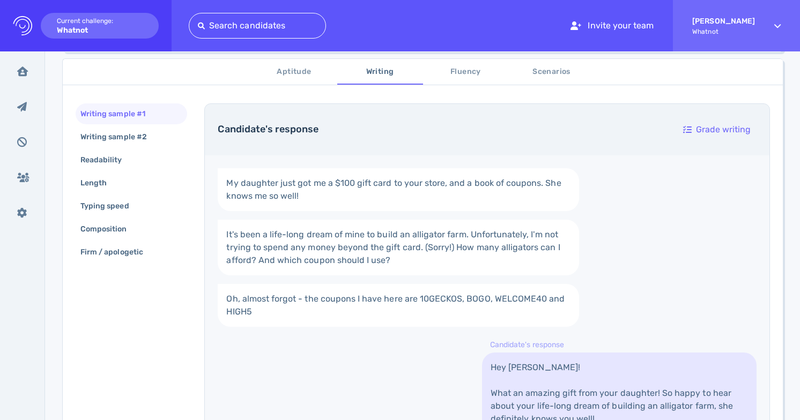
scroll to position [170, 0]
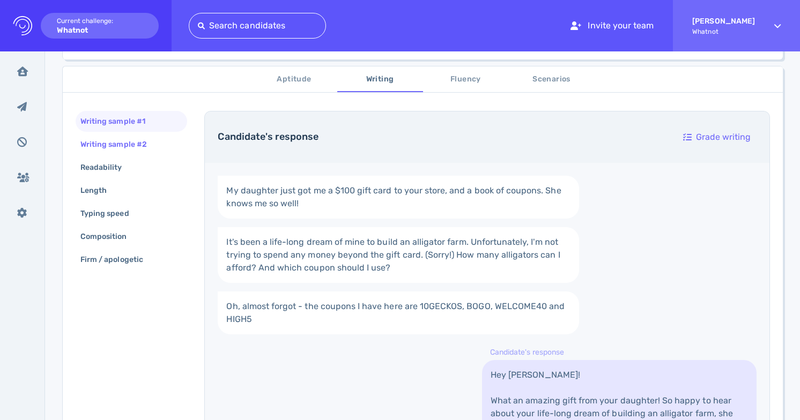
click at [154, 146] on div "Writing sample #2" at bounding box center [118, 145] width 81 height 16
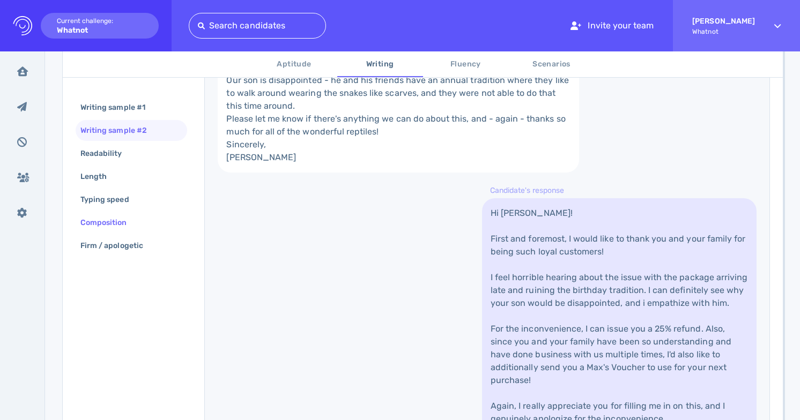
scroll to position [270, 0]
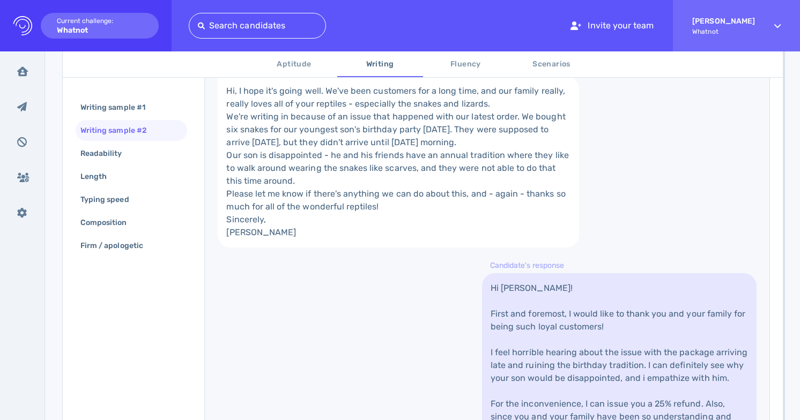
click at [443, 65] on span "Fluency" at bounding box center [465, 64] width 73 height 13
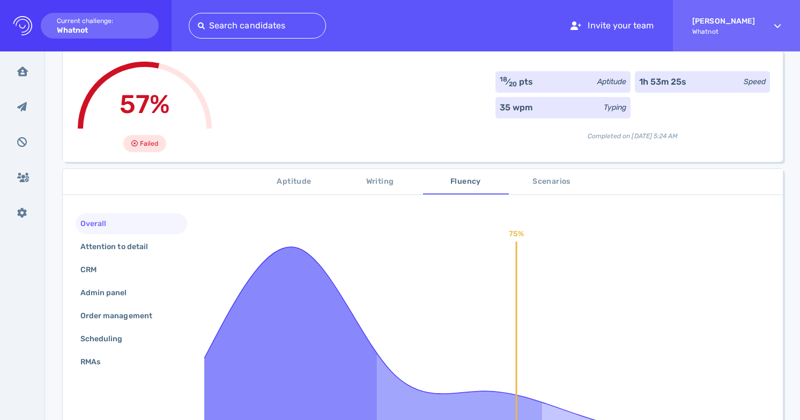
scroll to position [71, 0]
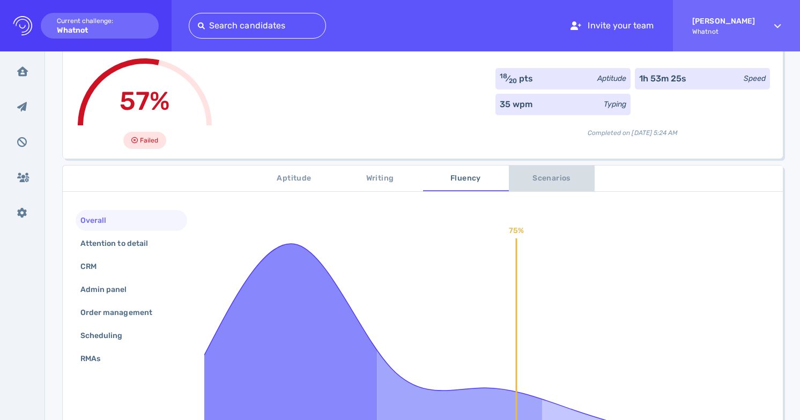
click at [549, 174] on span "Scenarios" at bounding box center [551, 178] width 73 height 13
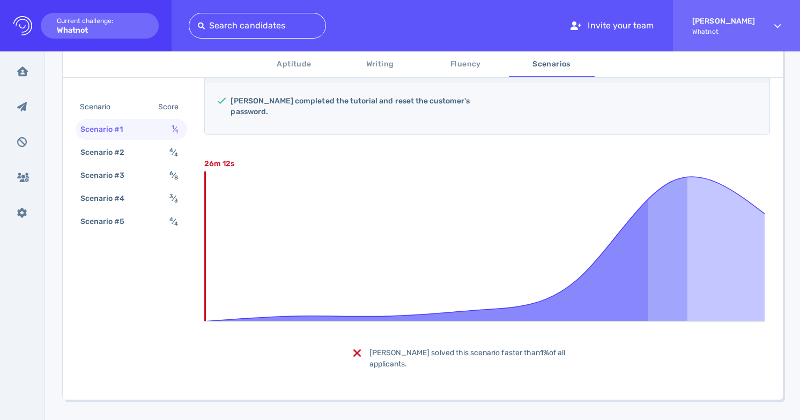
scroll to position [259, 0]
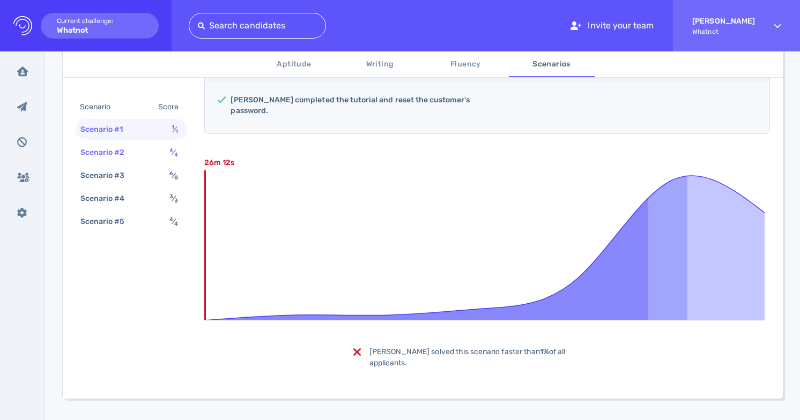
click at [169, 151] on sup "4" at bounding box center [171, 150] width 4 height 7
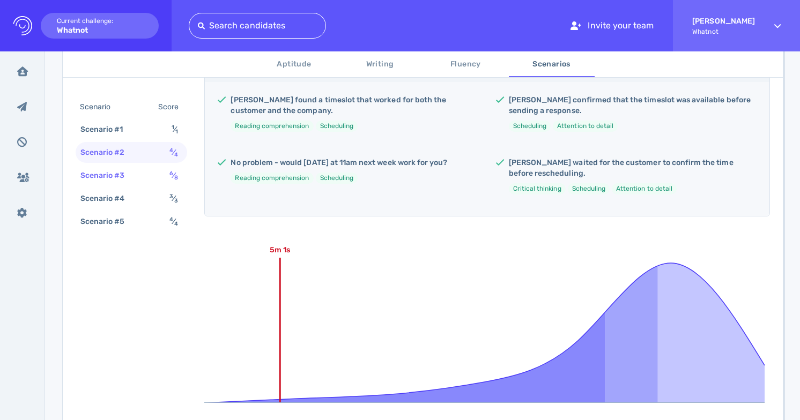
click at [169, 165] on div "Scenario #3 6 ⁄ 8" at bounding box center [131, 175] width 111 height 21
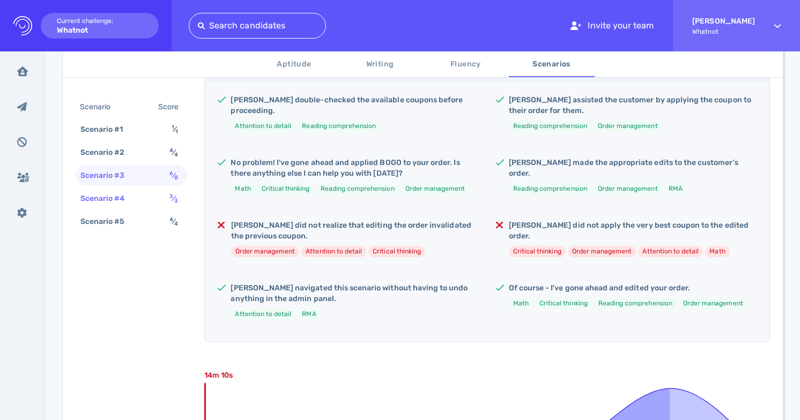
click at [169, 196] on sup "3" at bounding box center [171, 196] width 4 height 7
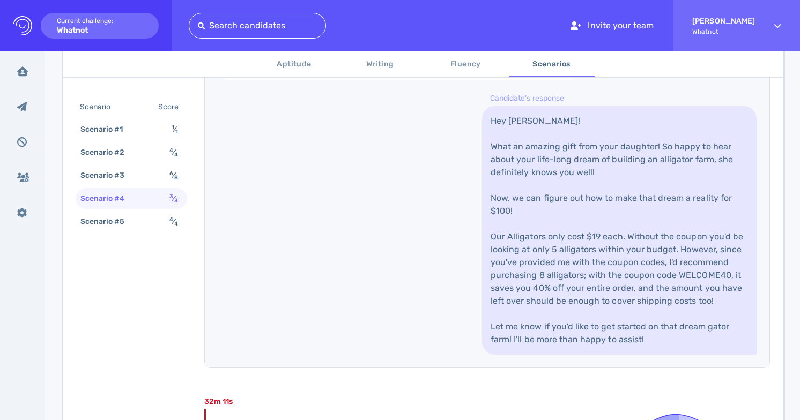
scroll to position [657, 0]
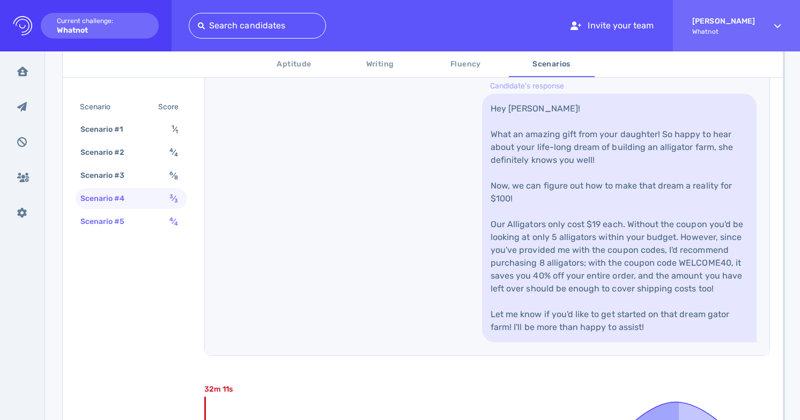
click at [159, 222] on div "Scenario #5 4 ⁄ 4" at bounding box center [131, 221] width 111 height 21
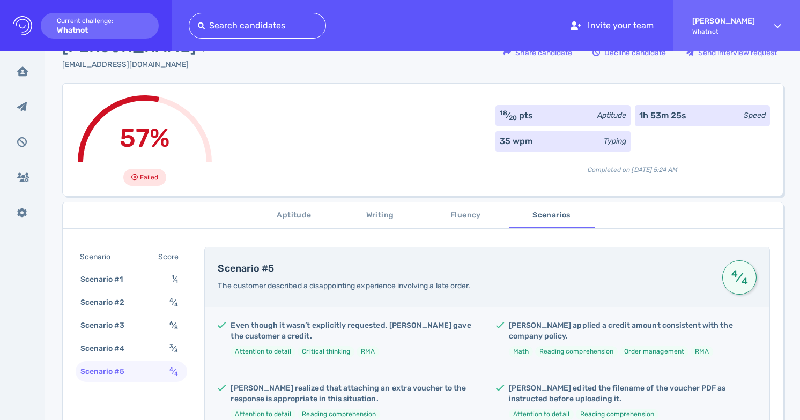
scroll to position [0, 0]
